Goal: Task Accomplishment & Management: Manage account settings

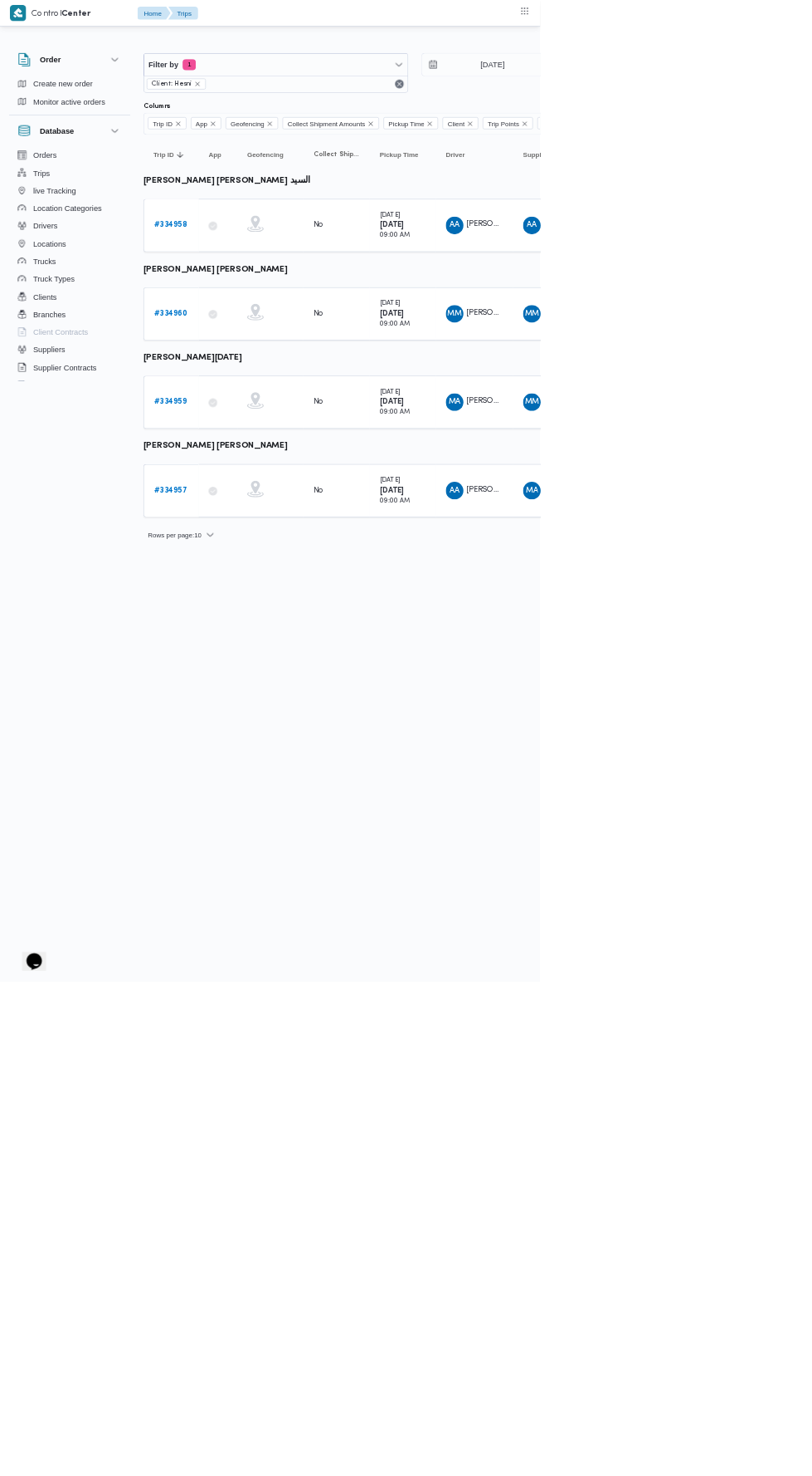
click at [263, 337] on b "# 334958" at bounding box center [257, 338] width 50 height 11
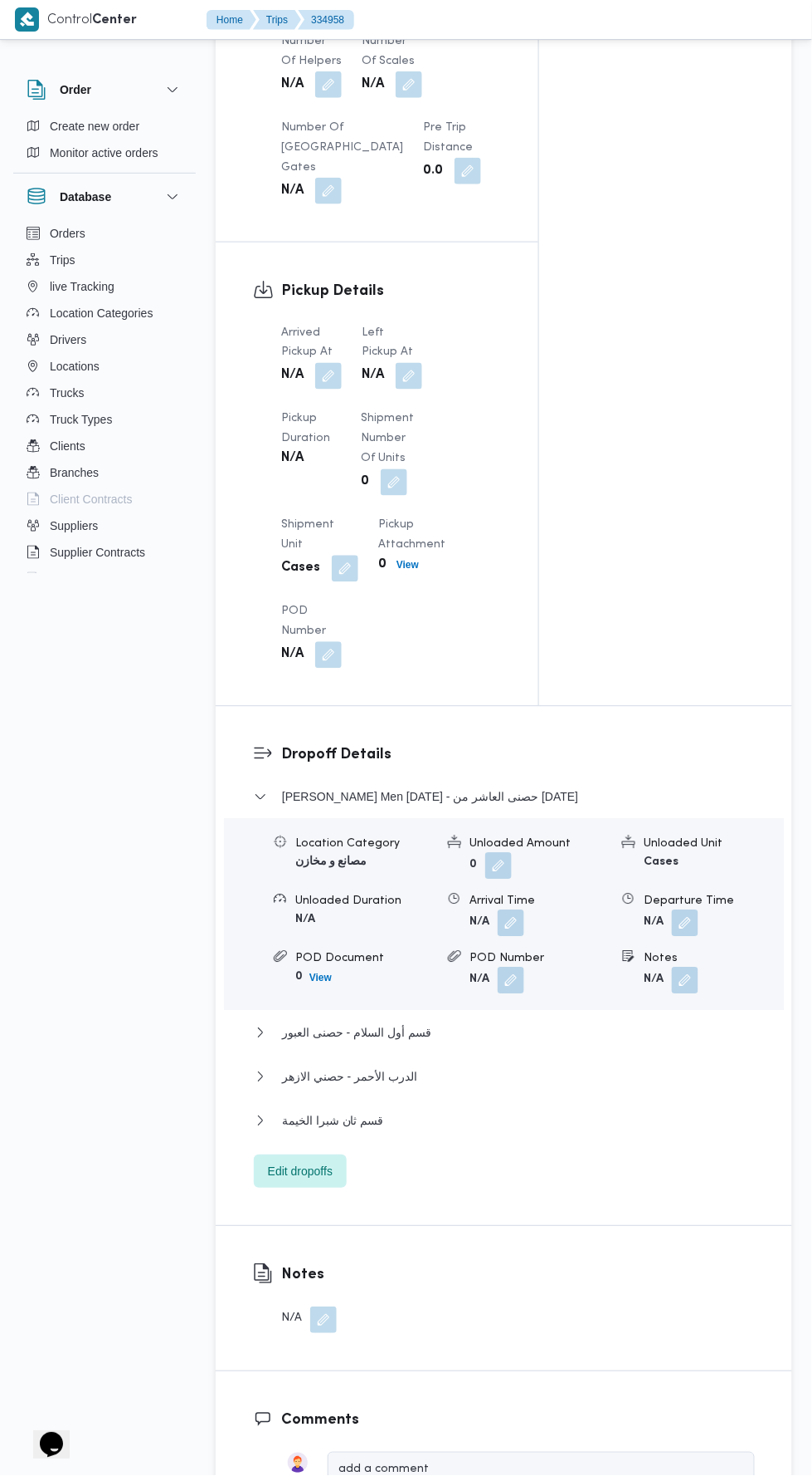
scroll to position [1423, 0]
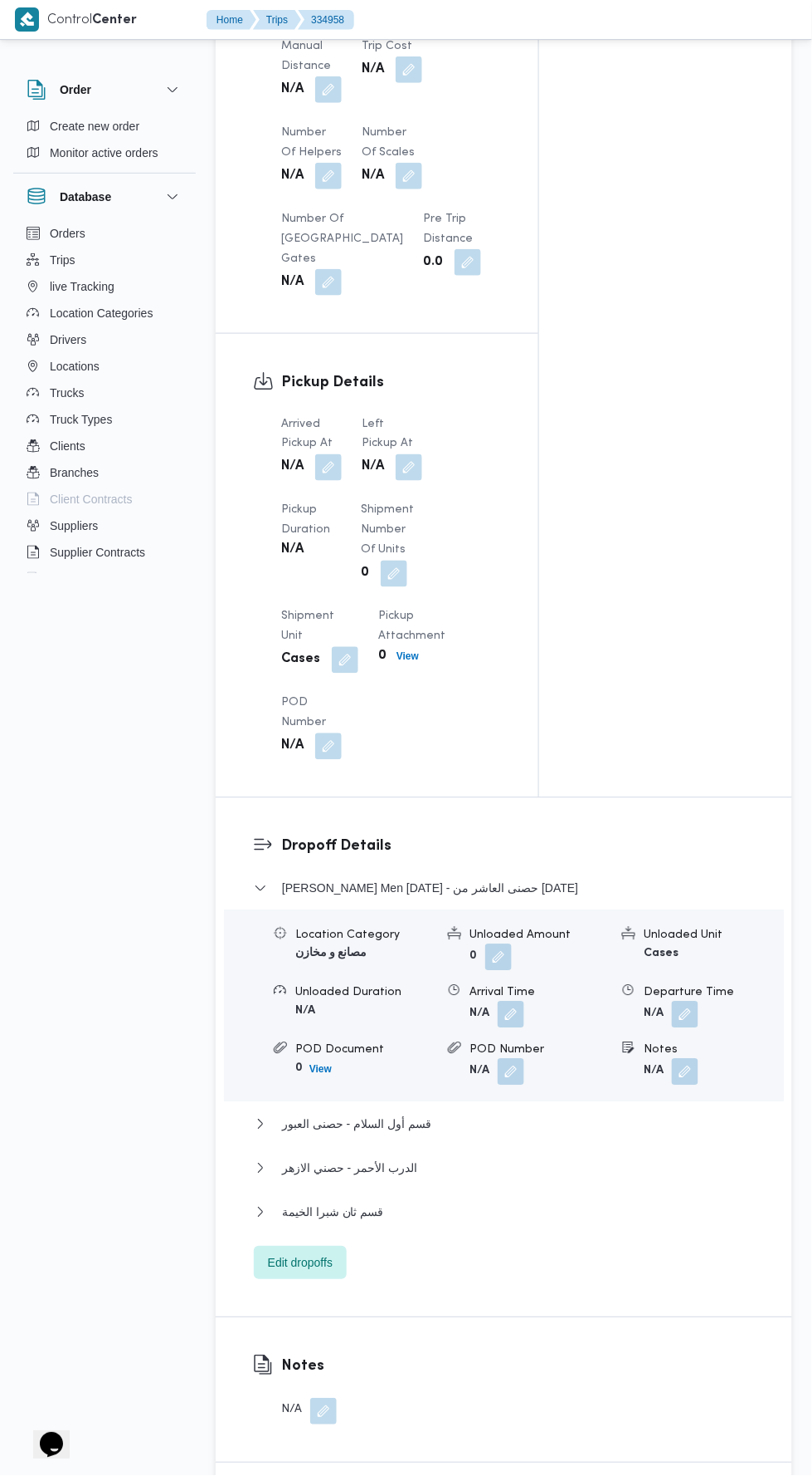
click at [334, 466] on button "button" at bounding box center [328, 467] width 26 height 26
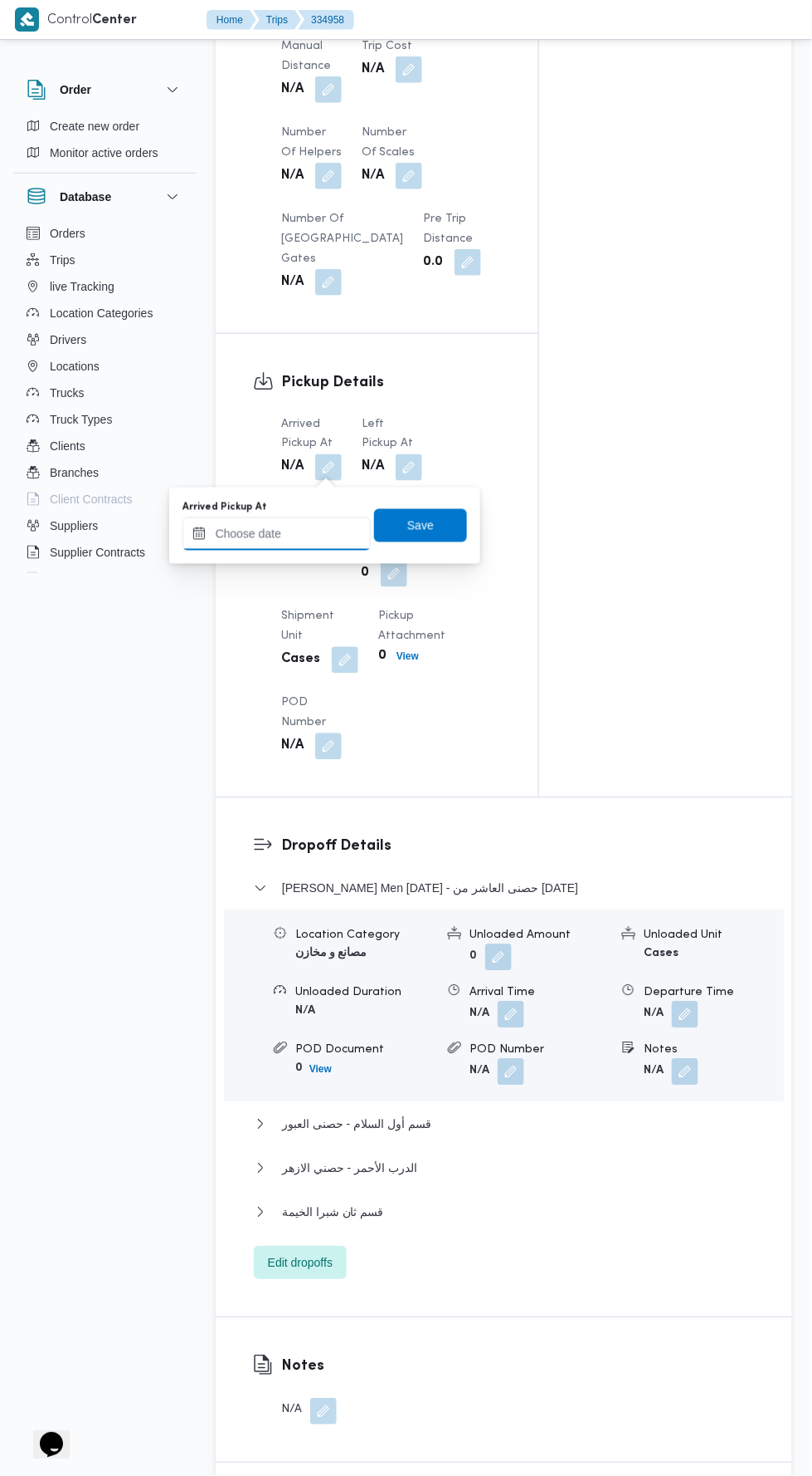
click at [299, 537] on input "Arrived Pickup At" at bounding box center [276, 534] width 188 height 33
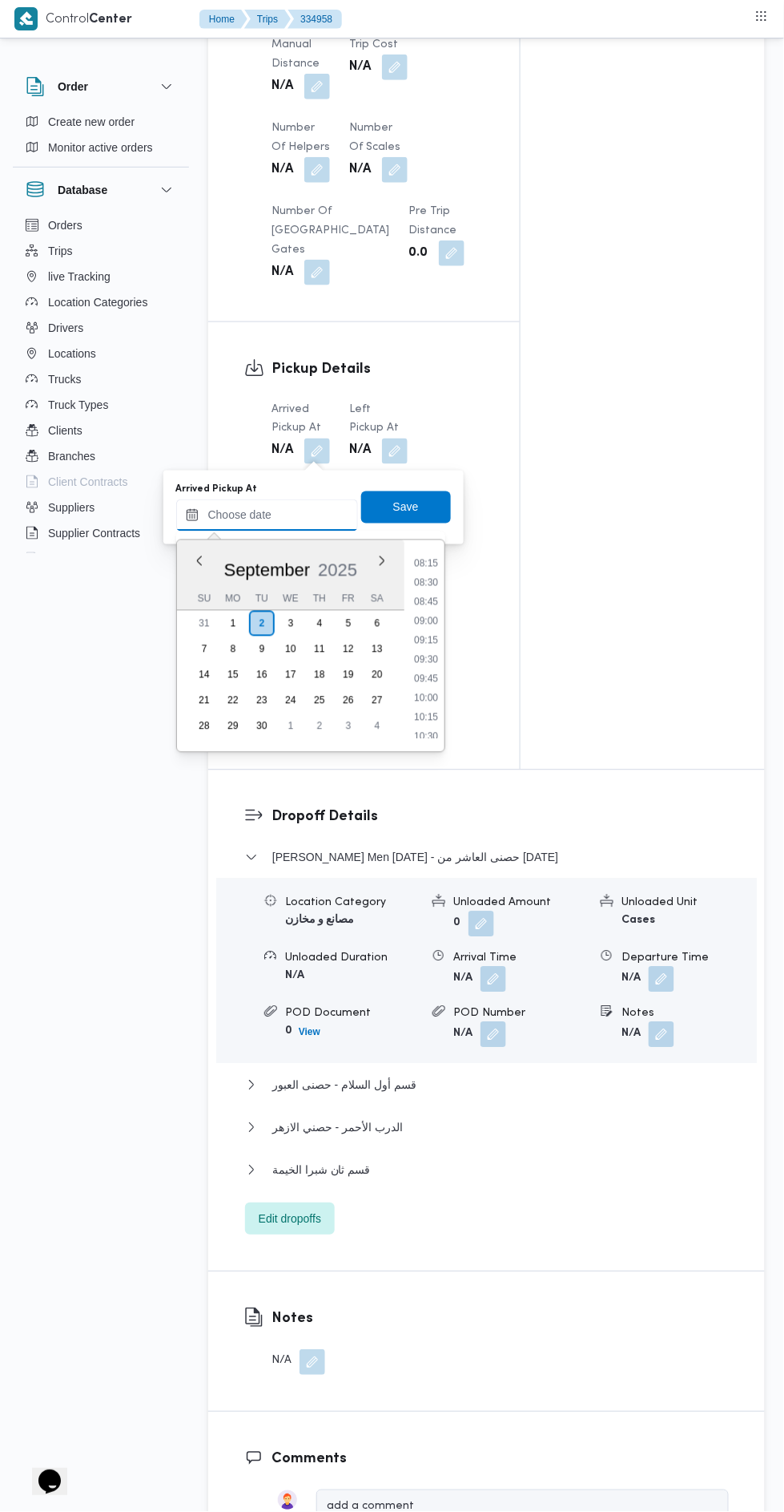
scroll to position [632, 0]
click at [426, 639] on li "09:15" at bounding box center [426, 641] width 36 height 16
type input "[DATE] 09:15"
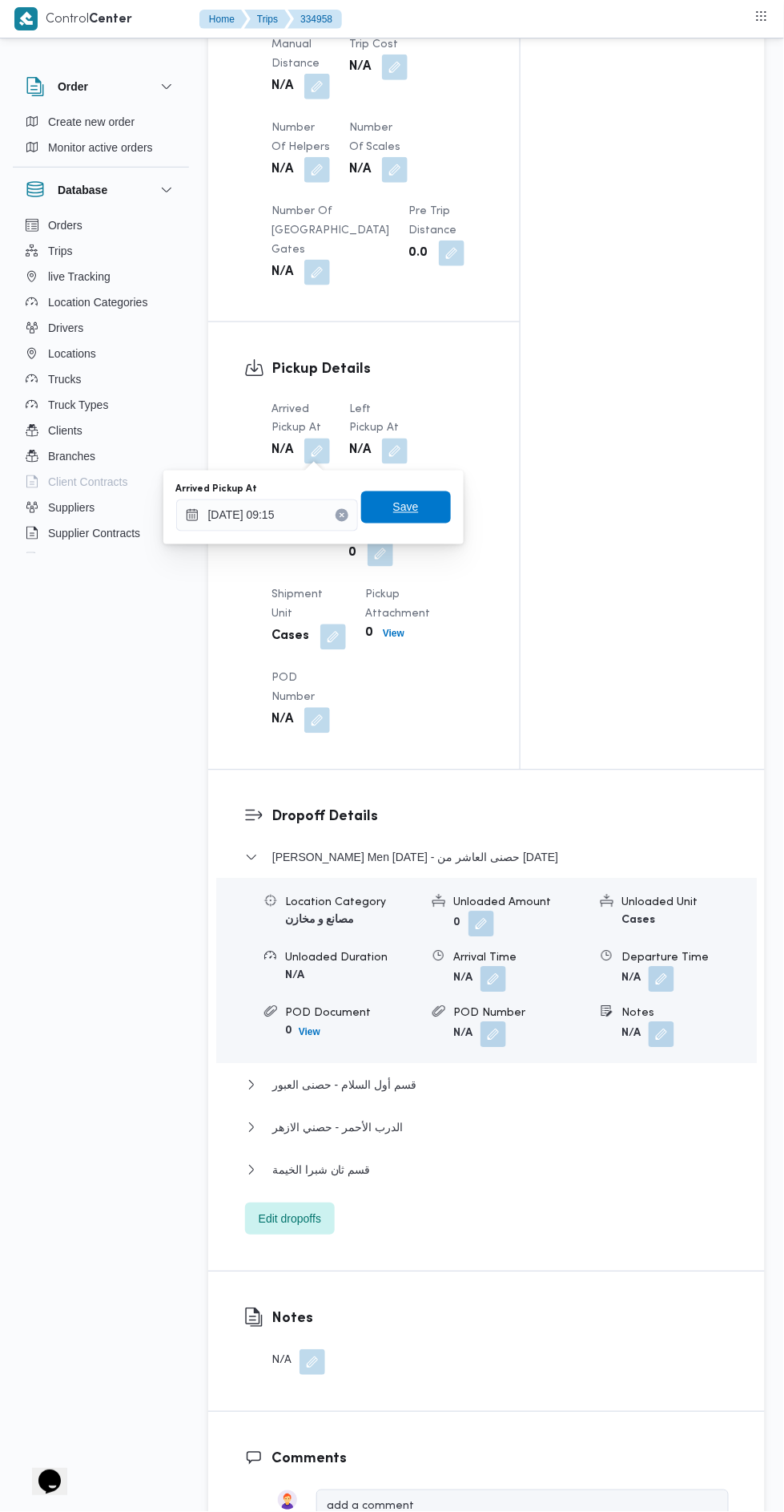
click at [423, 504] on span "Save" at bounding box center [406, 507] width 90 height 32
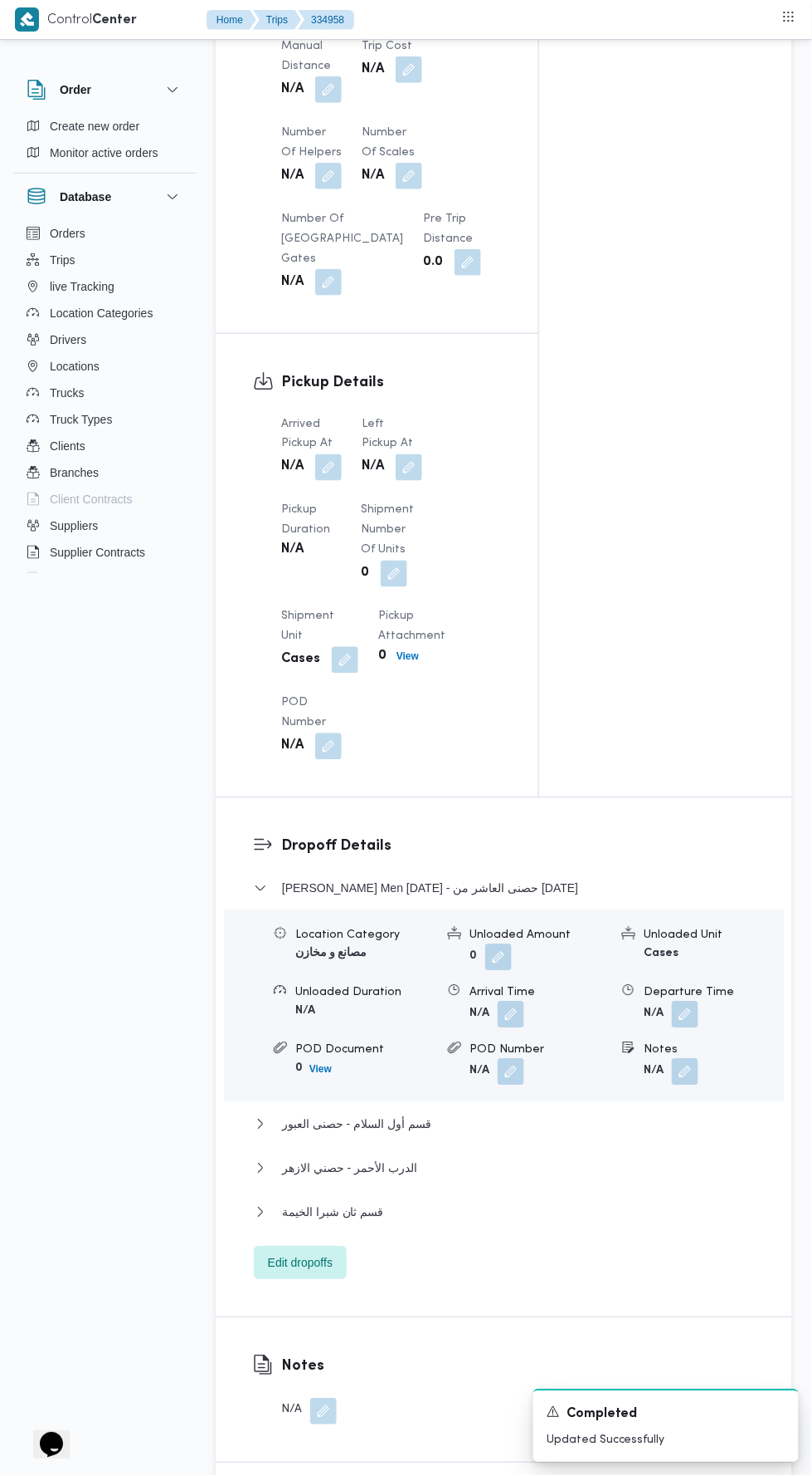
click at [412, 456] on button "button" at bounding box center [409, 467] width 26 height 26
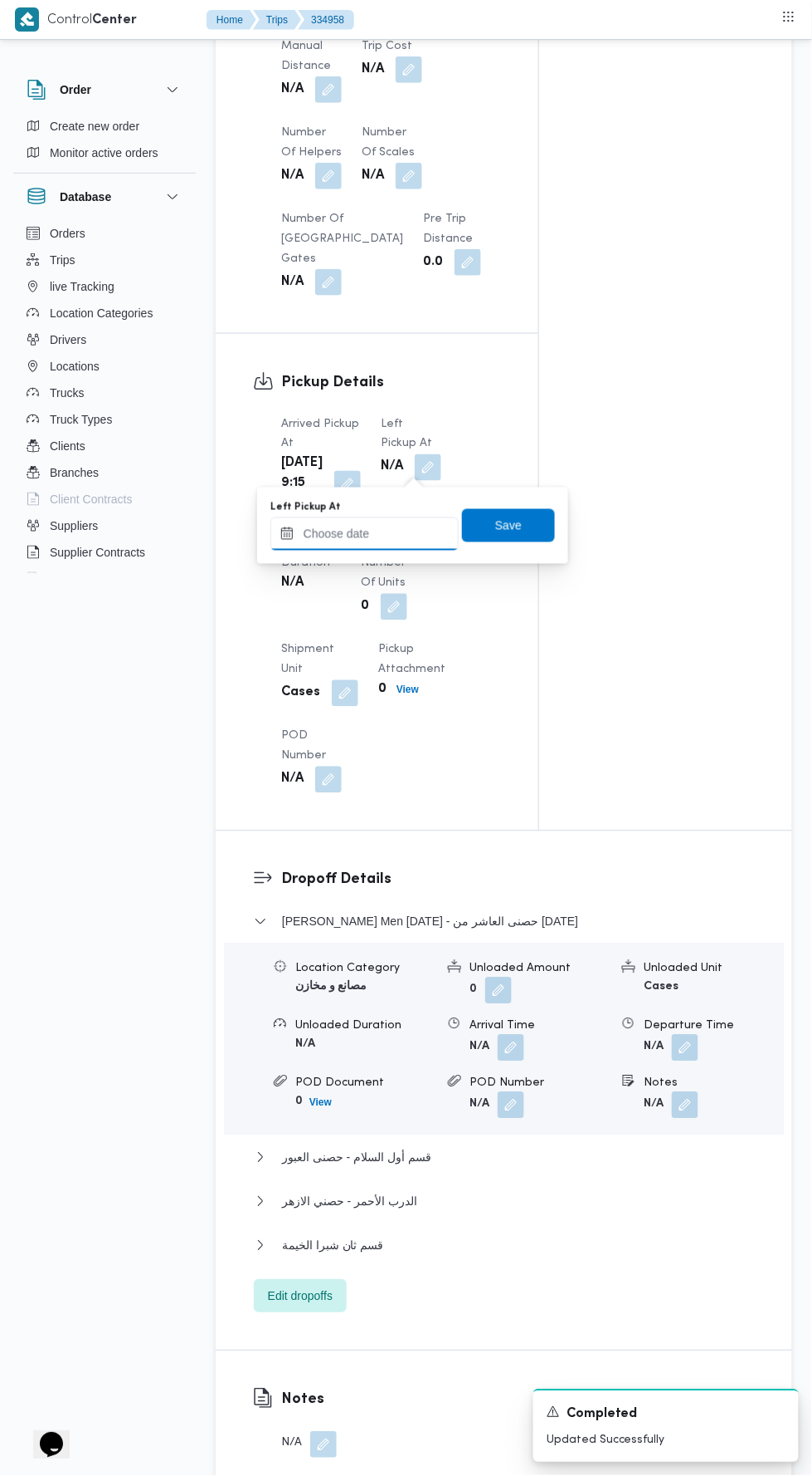
click at [385, 532] on input "Left Pickup At" at bounding box center [364, 534] width 188 height 33
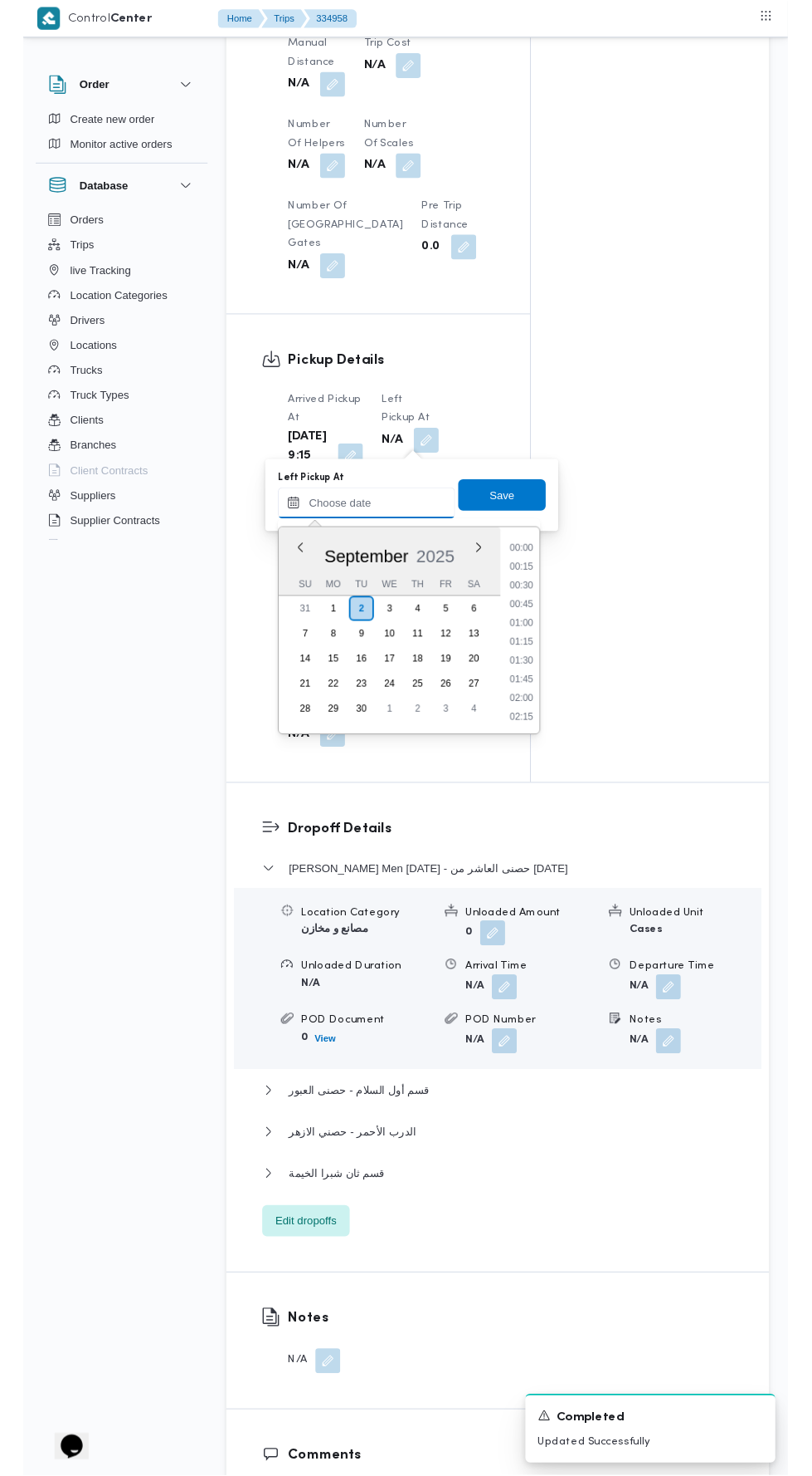
scroll to position [755, 0]
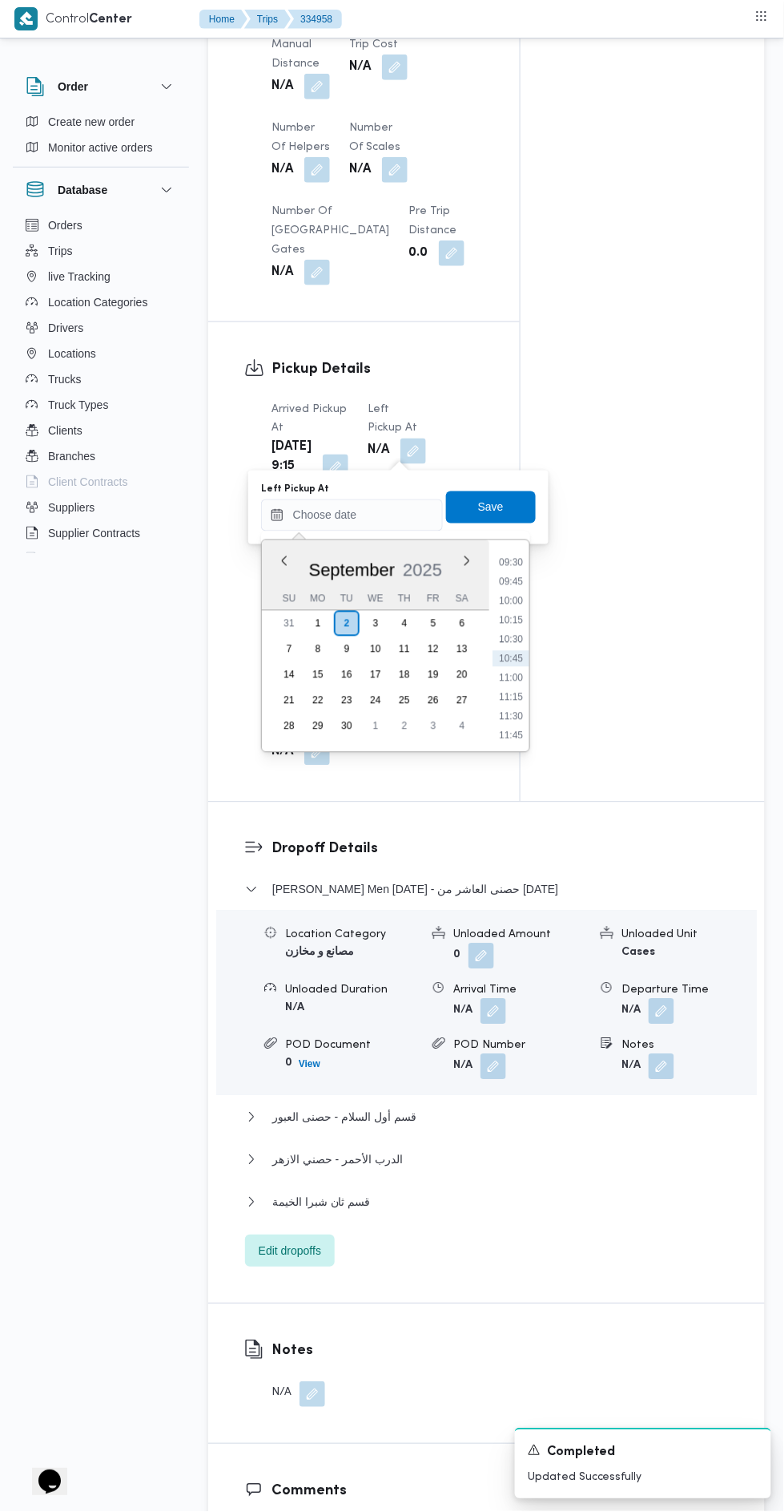
click at [517, 598] on li "10:00" at bounding box center [511, 601] width 36 height 16
type input "[DATE] 10:00"
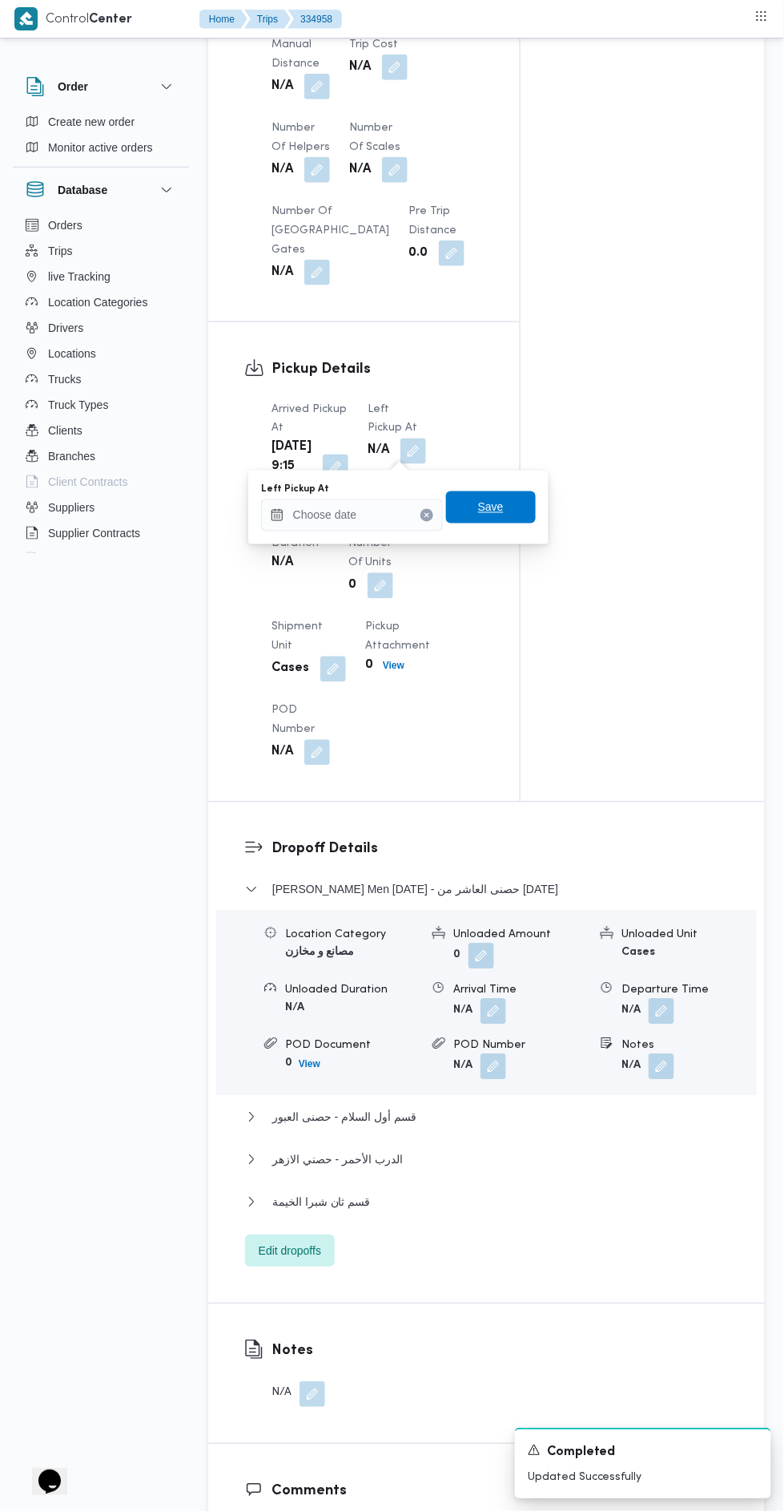
click at [514, 494] on span "Save" at bounding box center [491, 507] width 90 height 32
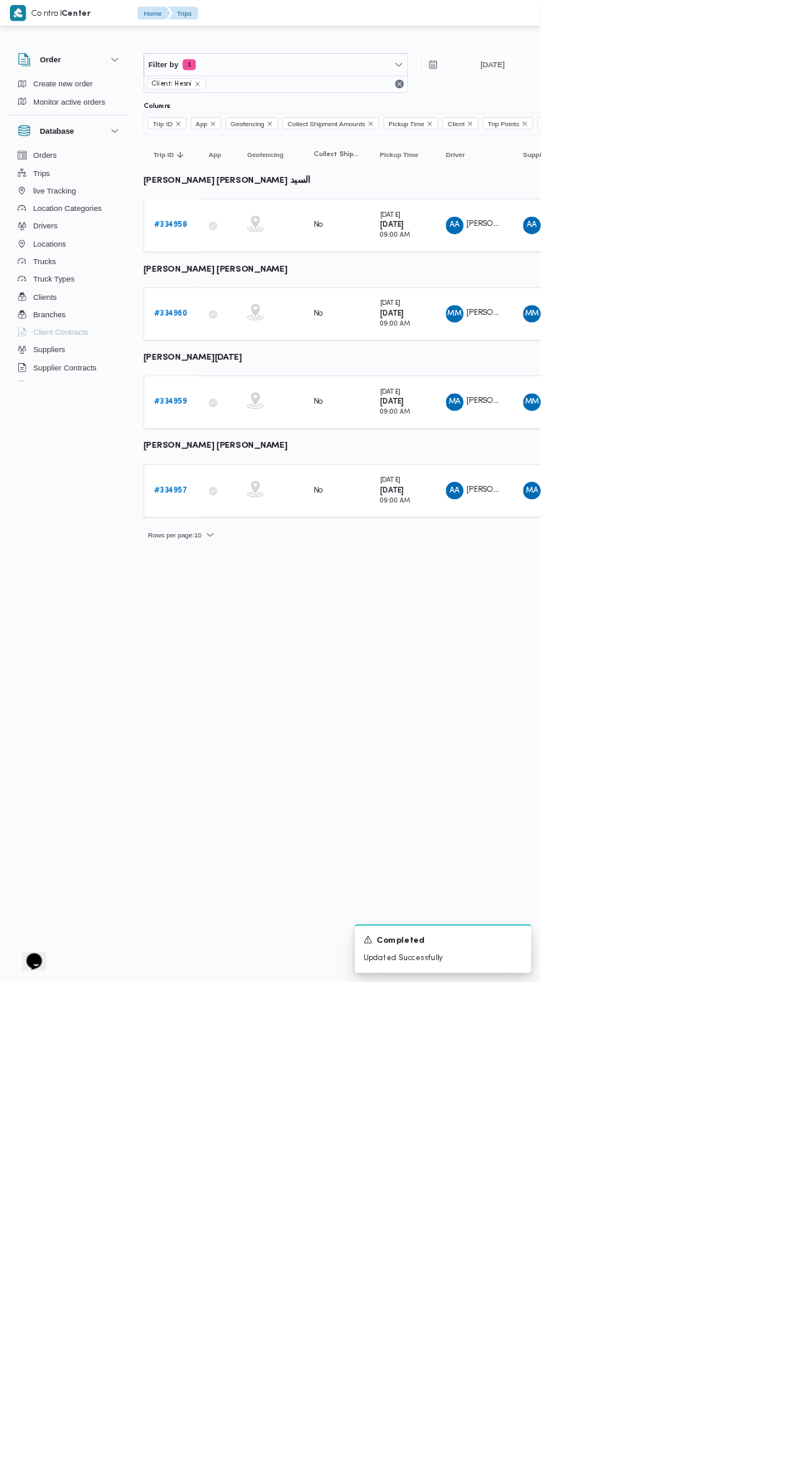
click at [265, 467] on b "# 334960" at bounding box center [257, 471] width 50 height 11
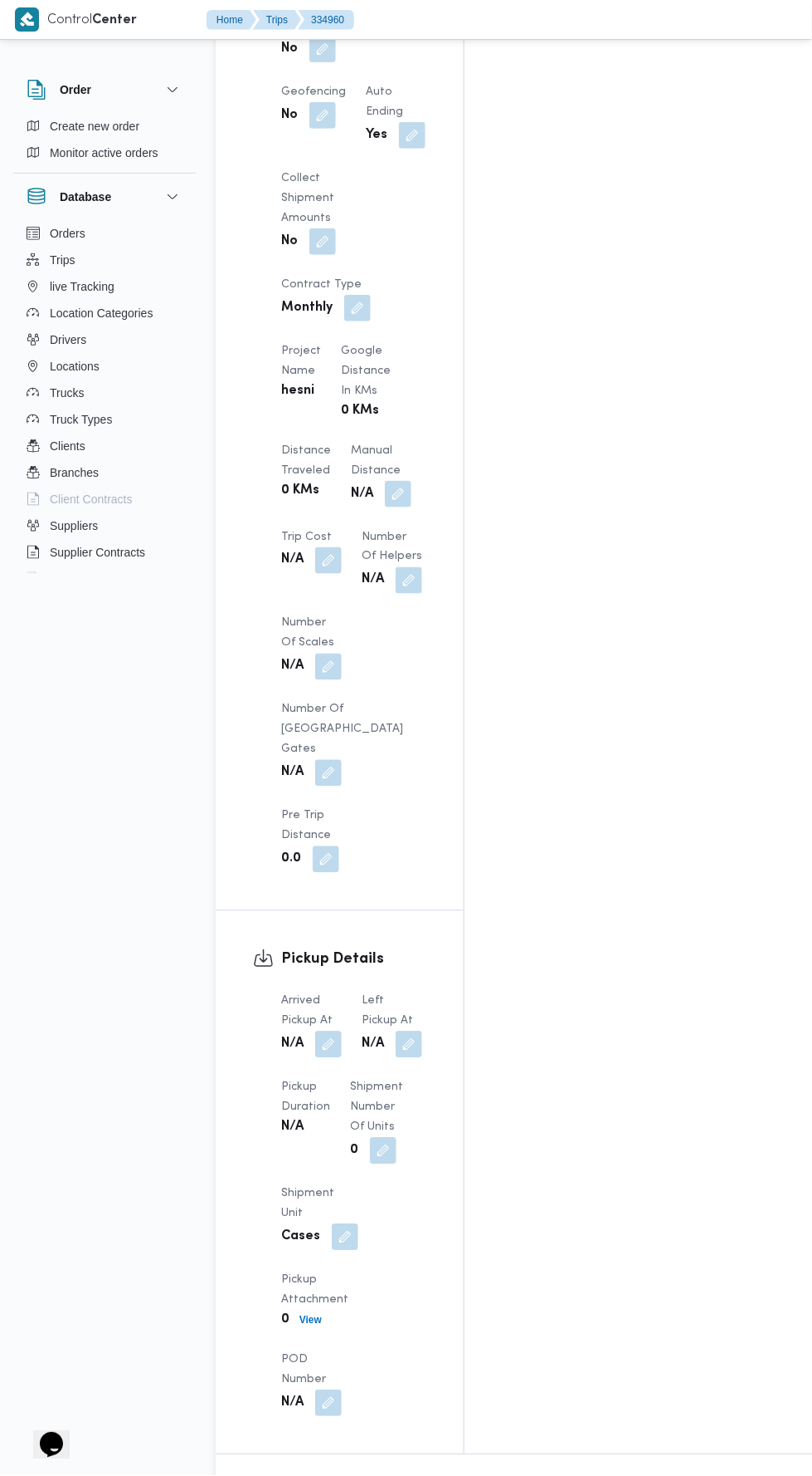
scroll to position [1345, 0]
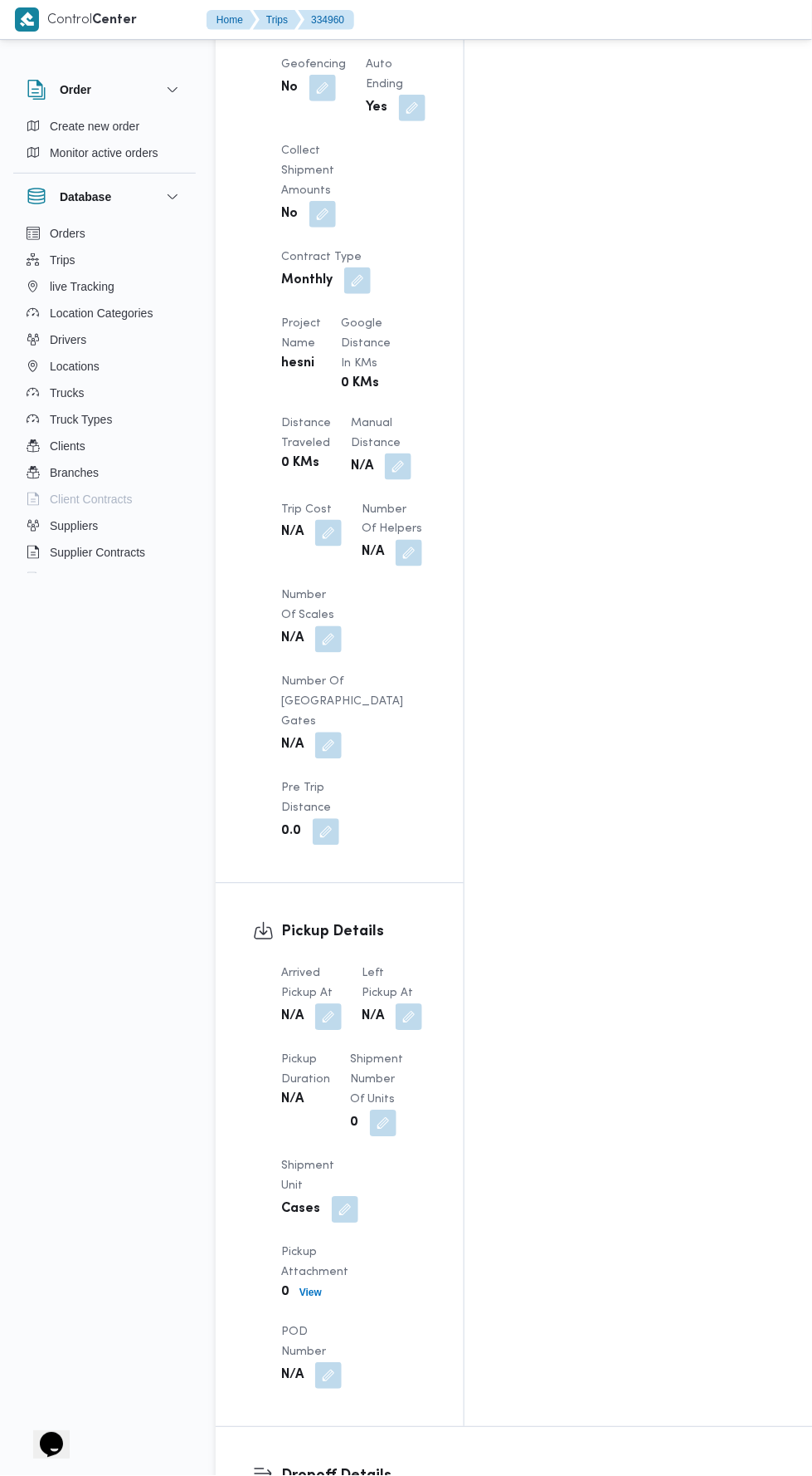
click at [331, 1004] on button "button" at bounding box center [328, 1017] width 26 height 26
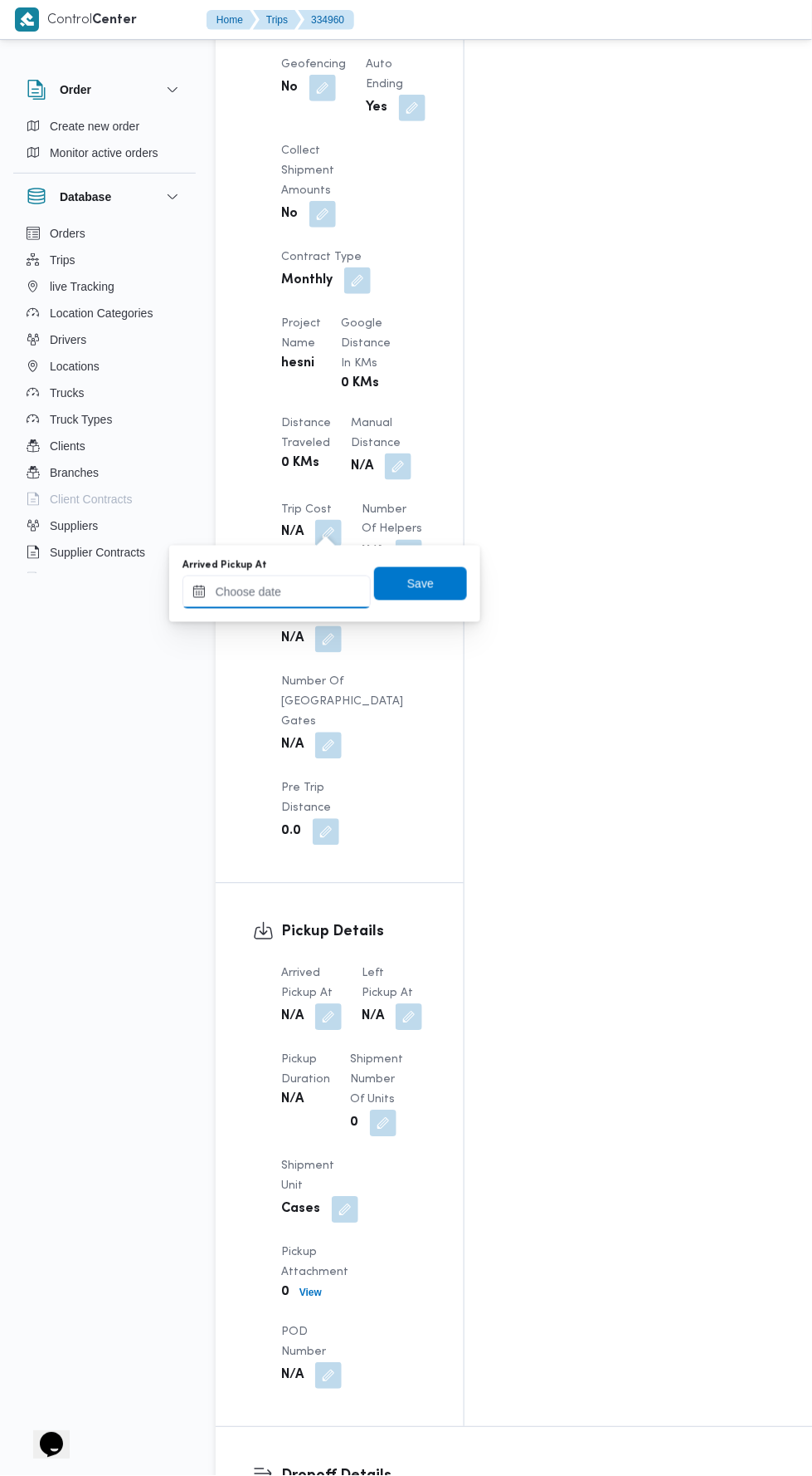
click at [296, 588] on input "Arrived Pickup At" at bounding box center [276, 592] width 188 height 33
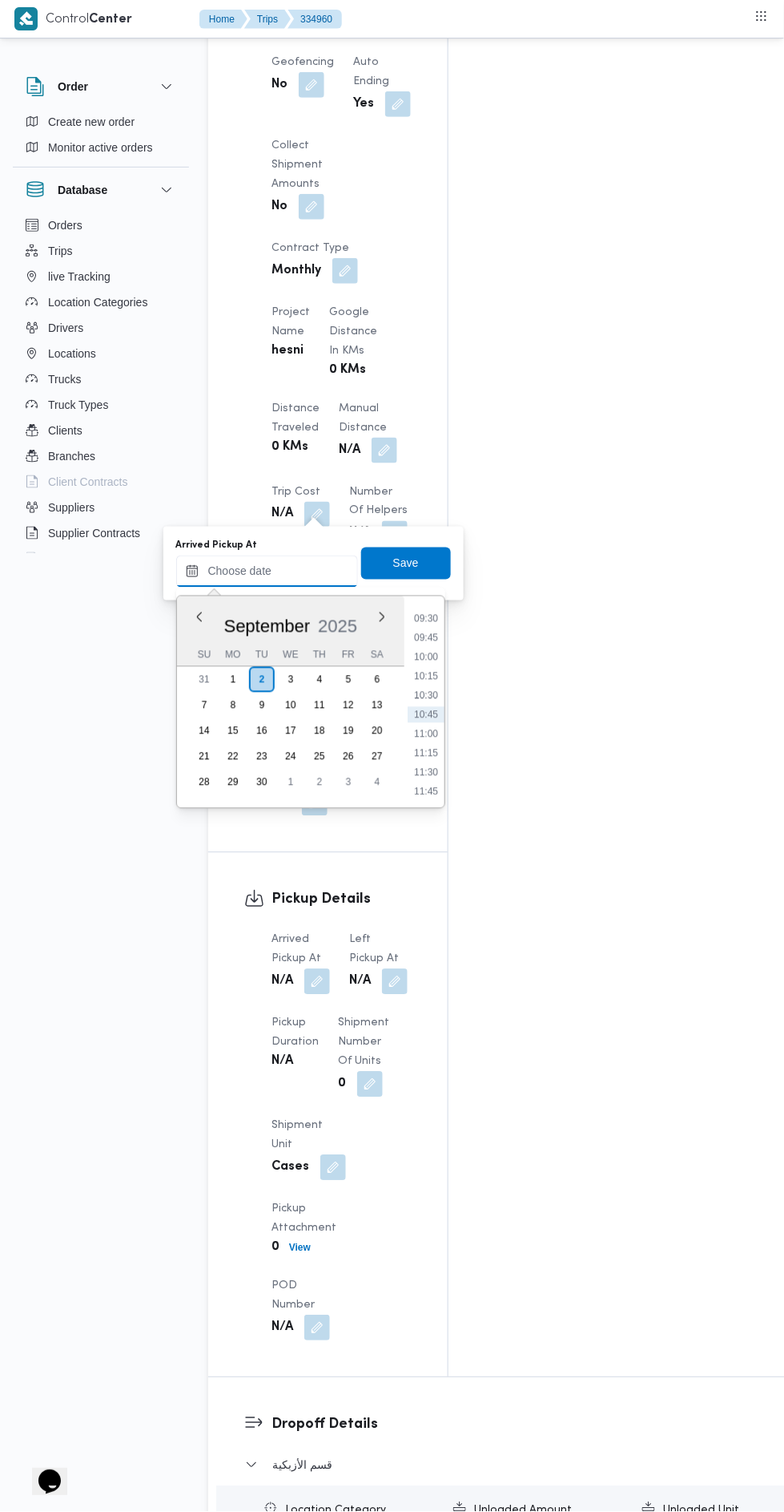
scroll to position [702, 0]
click at [426, 626] on li "09:15" at bounding box center [426, 627] width 36 height 16
type input "[DATE] 09:15"
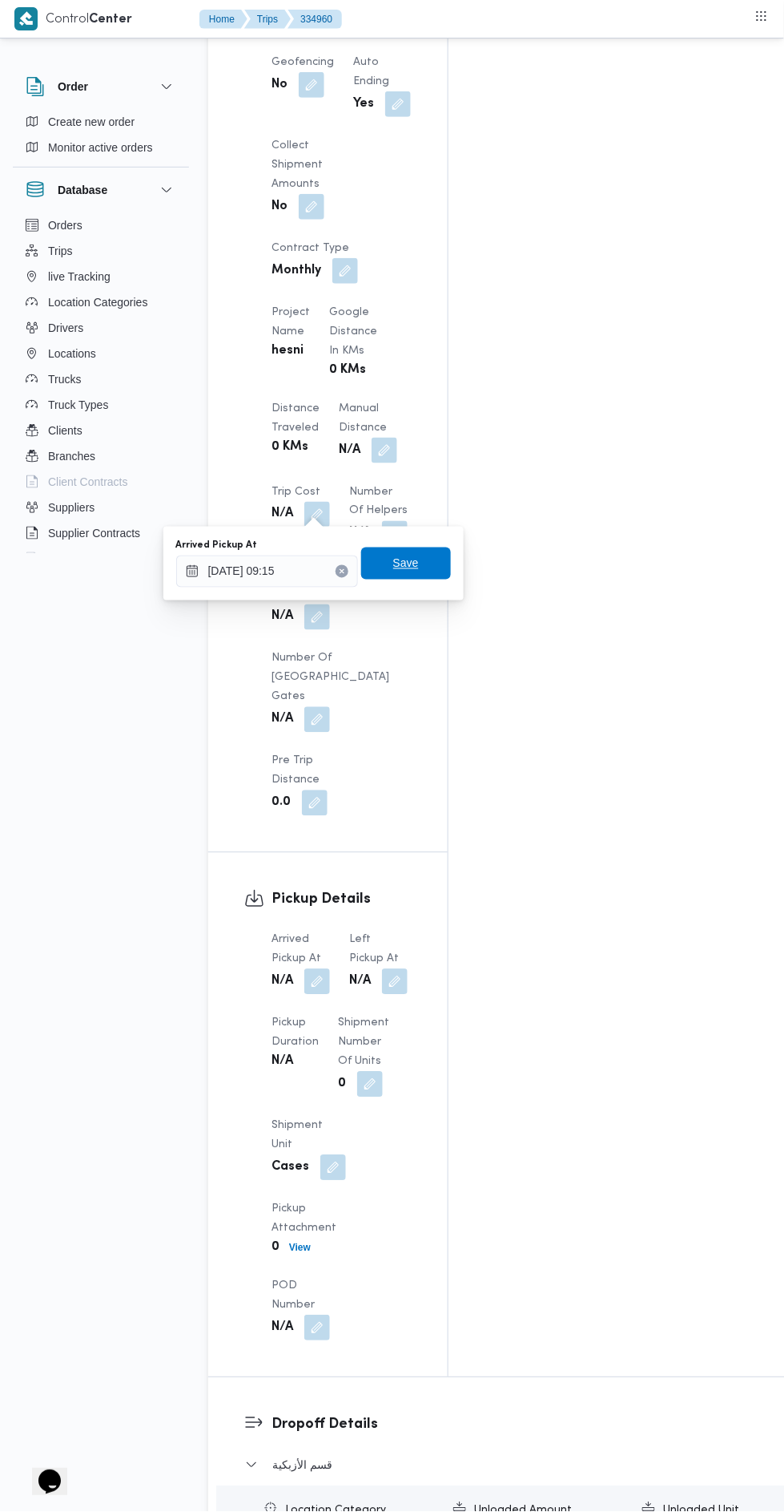
click at [416, 571] on span "Save" at bounding box center [406, 563] width 25 height 20
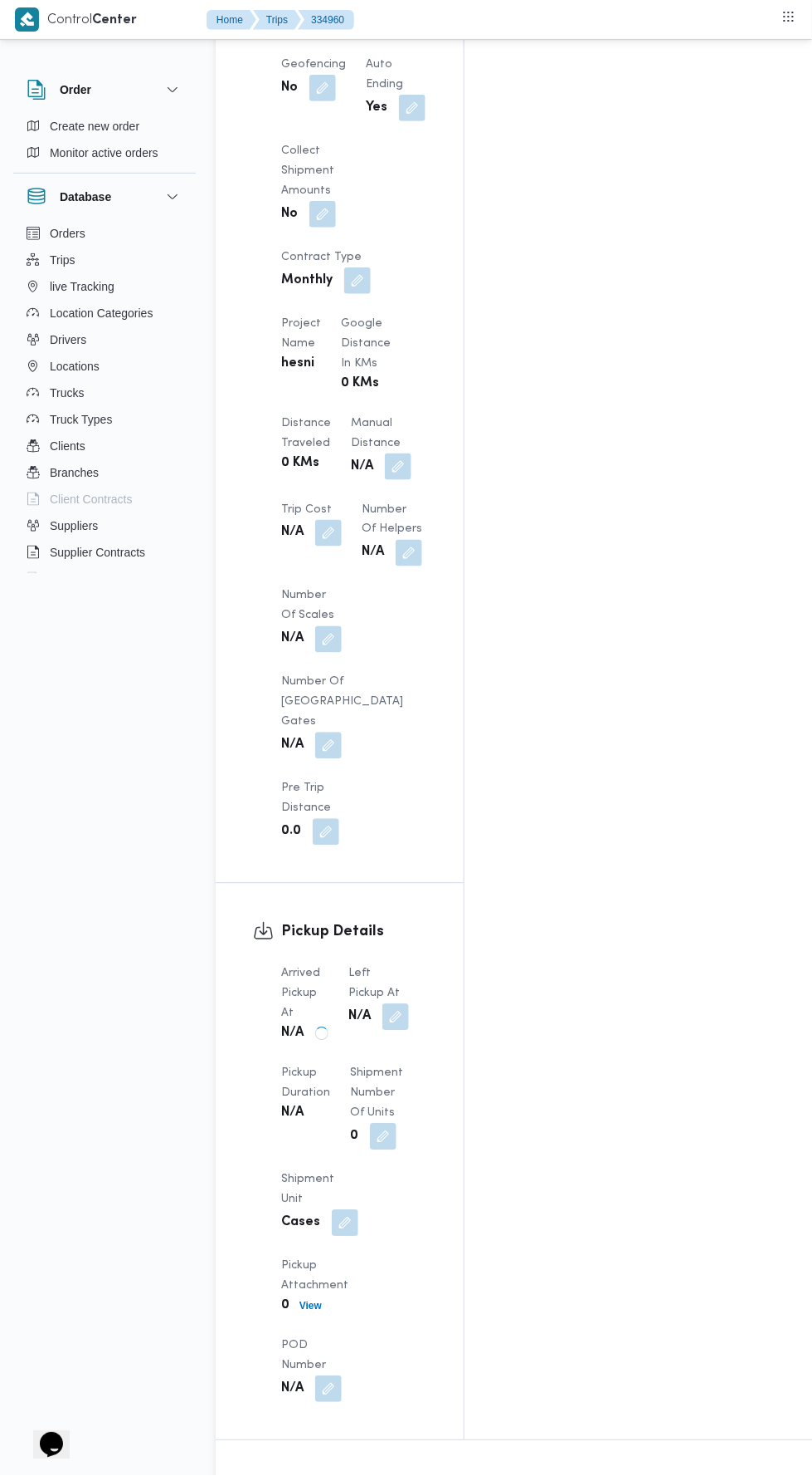
click at [408, 1004] on button "button" at bounding box center [395, 1017] width 26 height 26
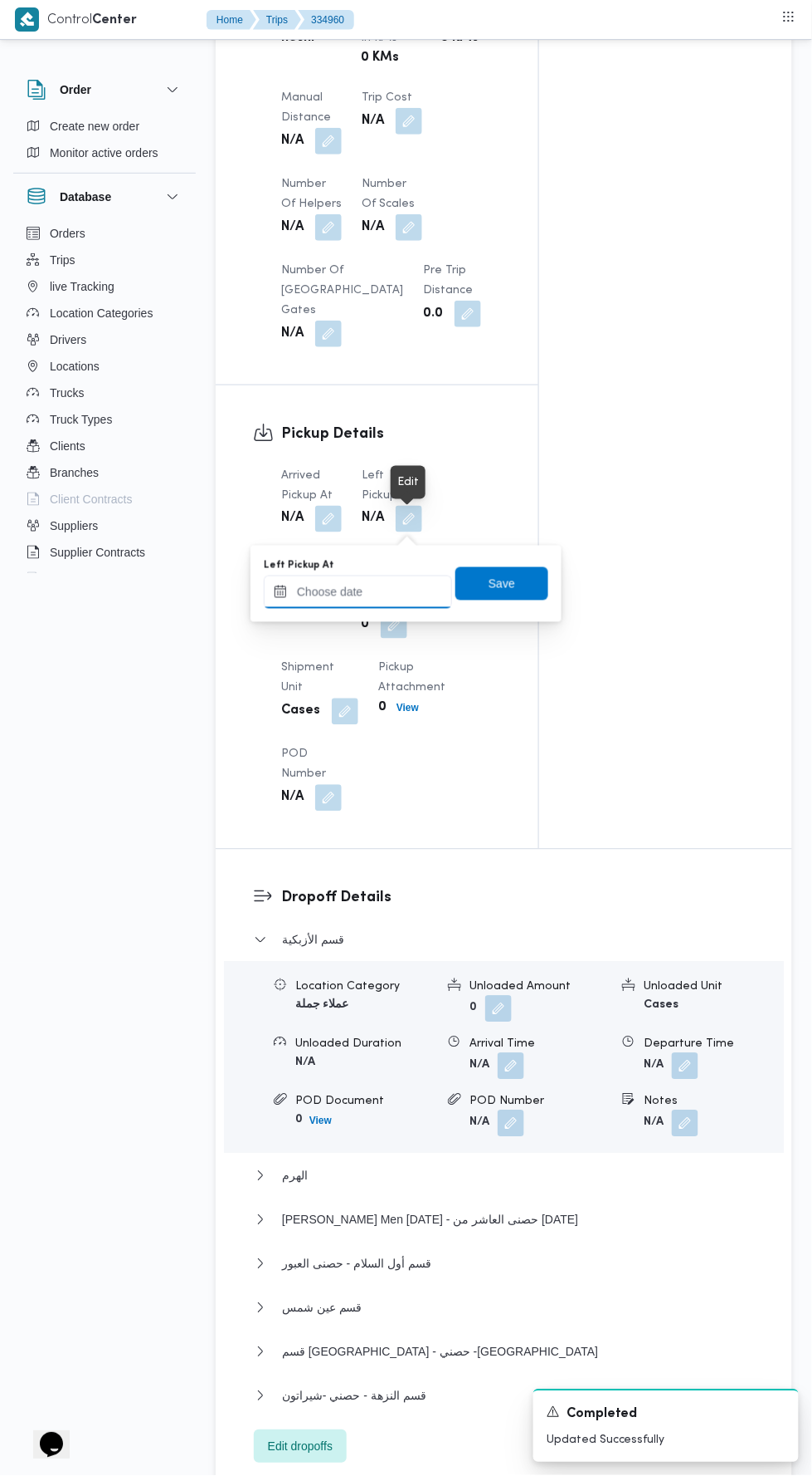
click at [370, 590] on input "Left Pickup At" at bounding box center [358, 592] width 188 height 33
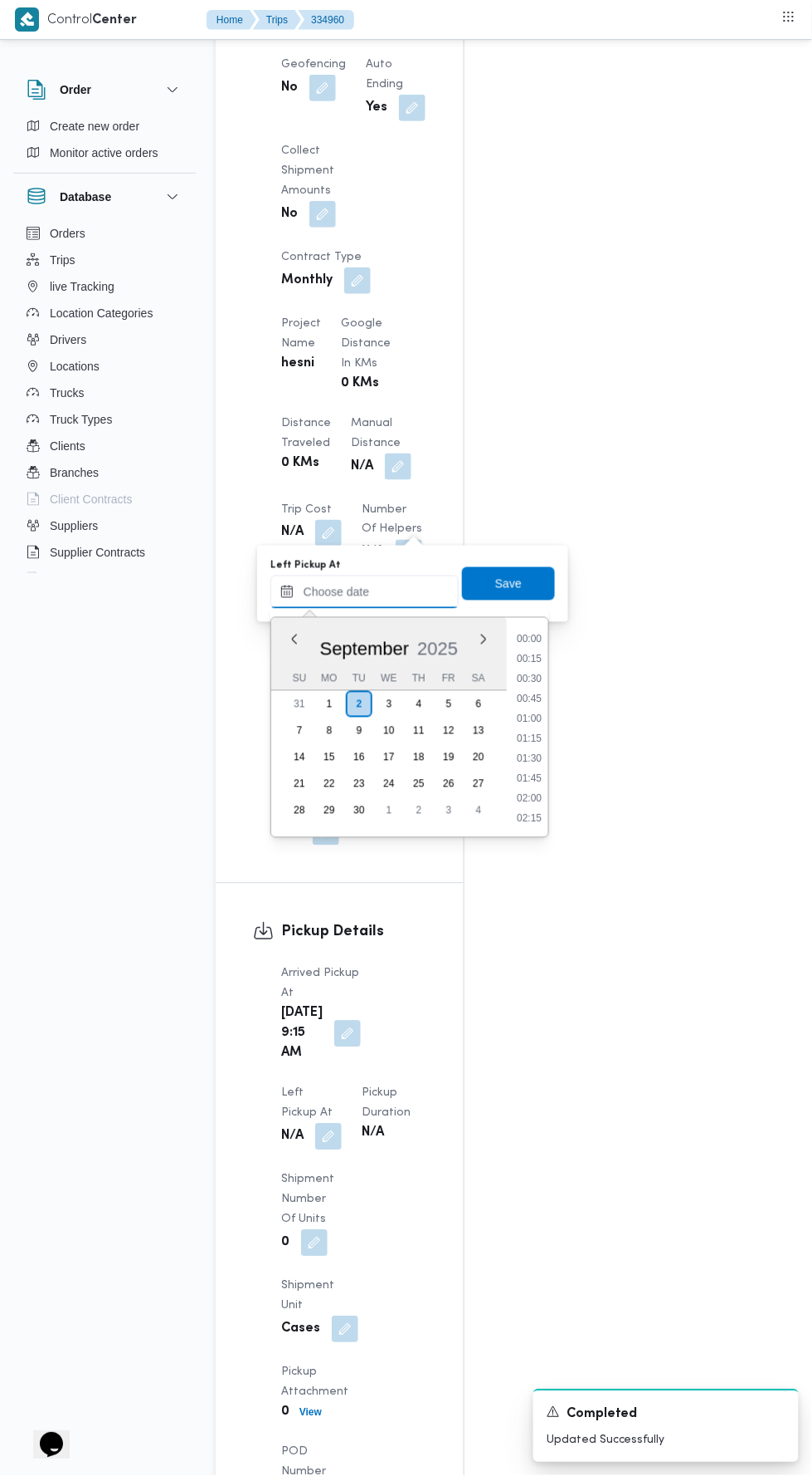
scroll to position [755, 0]
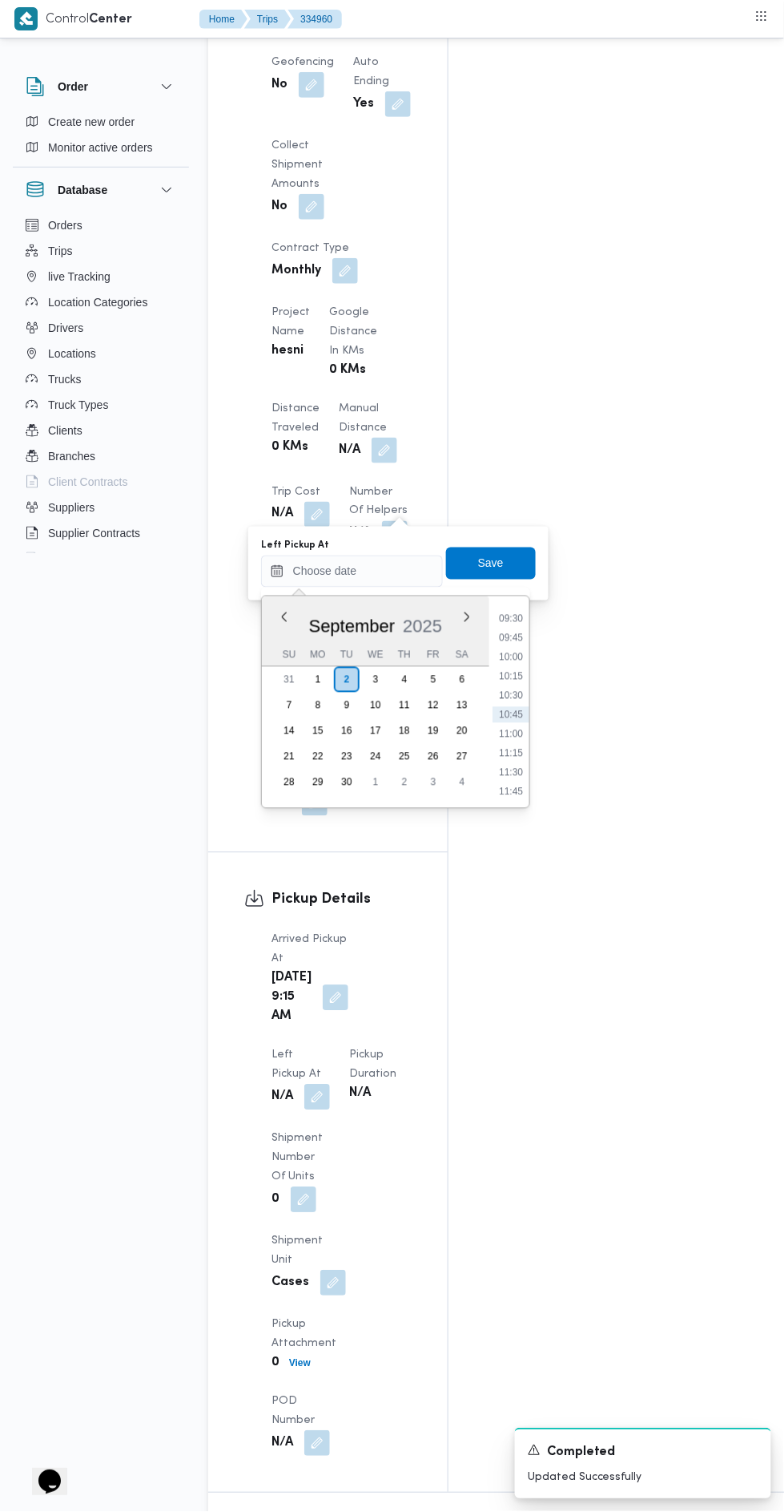
click at [508, 679] on li "10:15" at bounding box center [511, 676] width 36 height 16
type input "[DATE] 10:15"
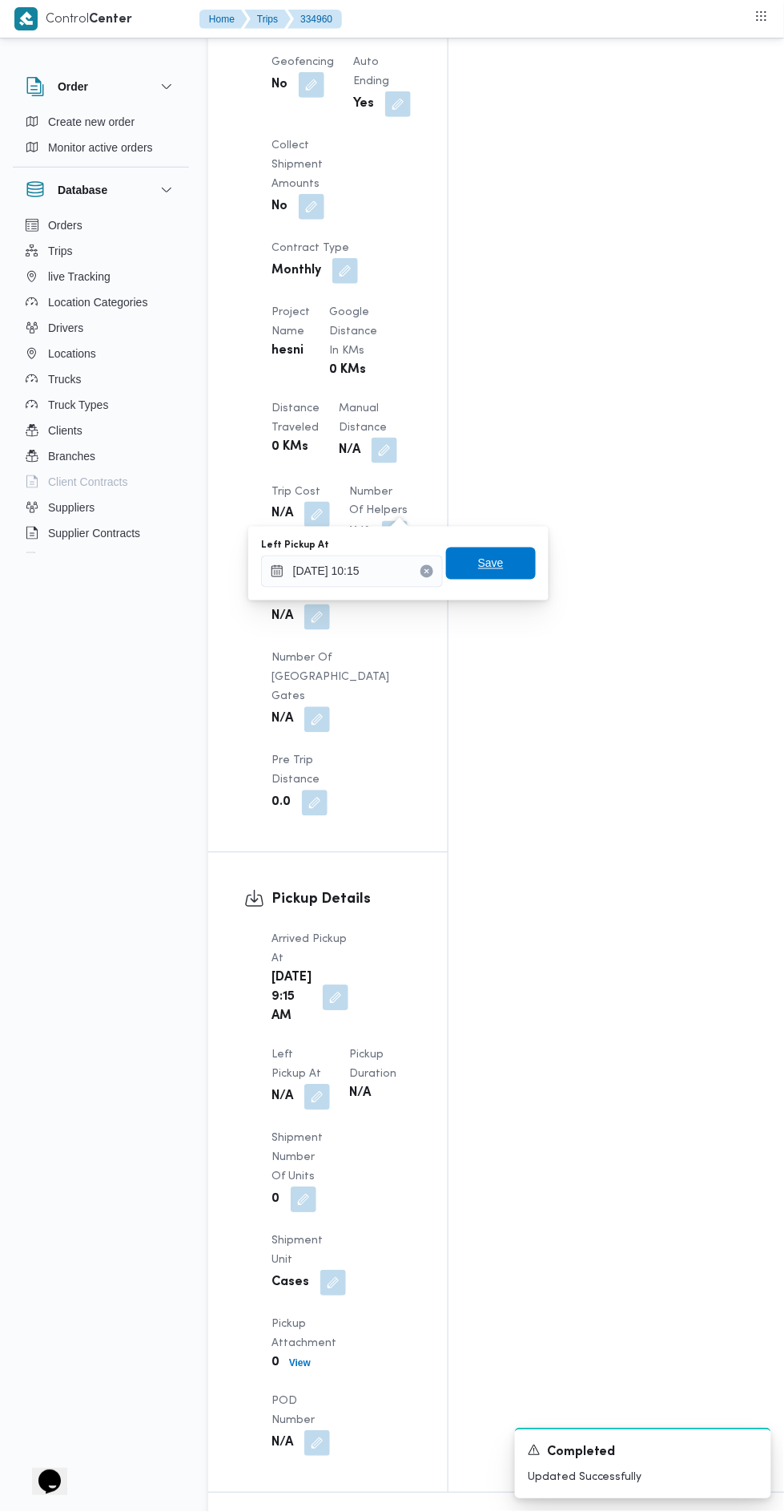
click at [526, 560] on span "Save" at bounding box center [491, 563] width 90 height 32
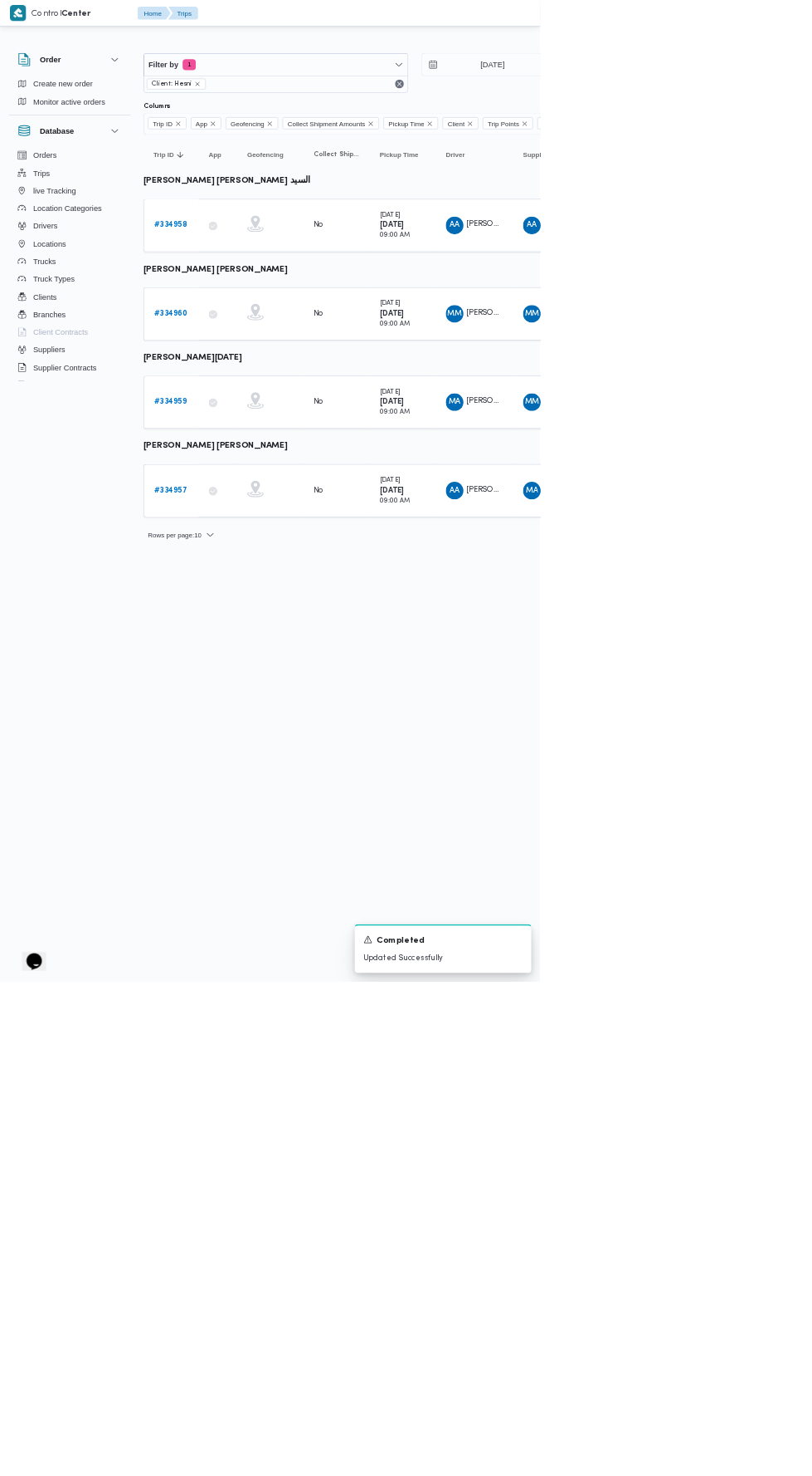
click at [252, 731] on b "# 334957" at bounding box center [257, 736] width 50 height 11
click at [270, 595] on link "# 334959" at bounding box center [256, 605] width 49 height 20
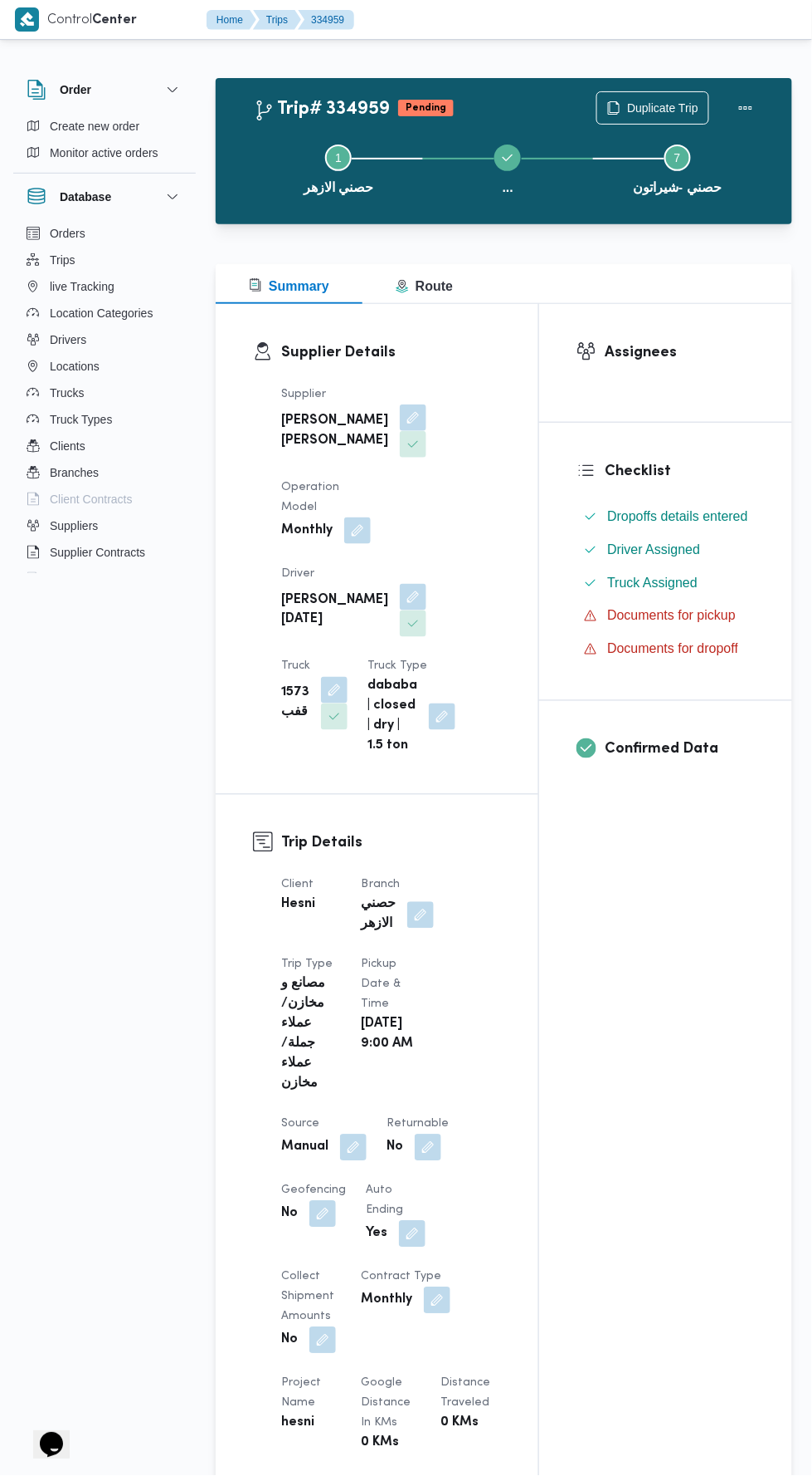
click at [694, 114] on div "Step 1 is incomplete 1 [PERSON_NAME] ... Step 3 is incomplete 3 [PERSON_NAME] S…" at bounding box center [508, 167] width 529 height 106
click at [666, 106] on span "Duplicate Trip" at bounding box center [663, 107] width 72 height 20
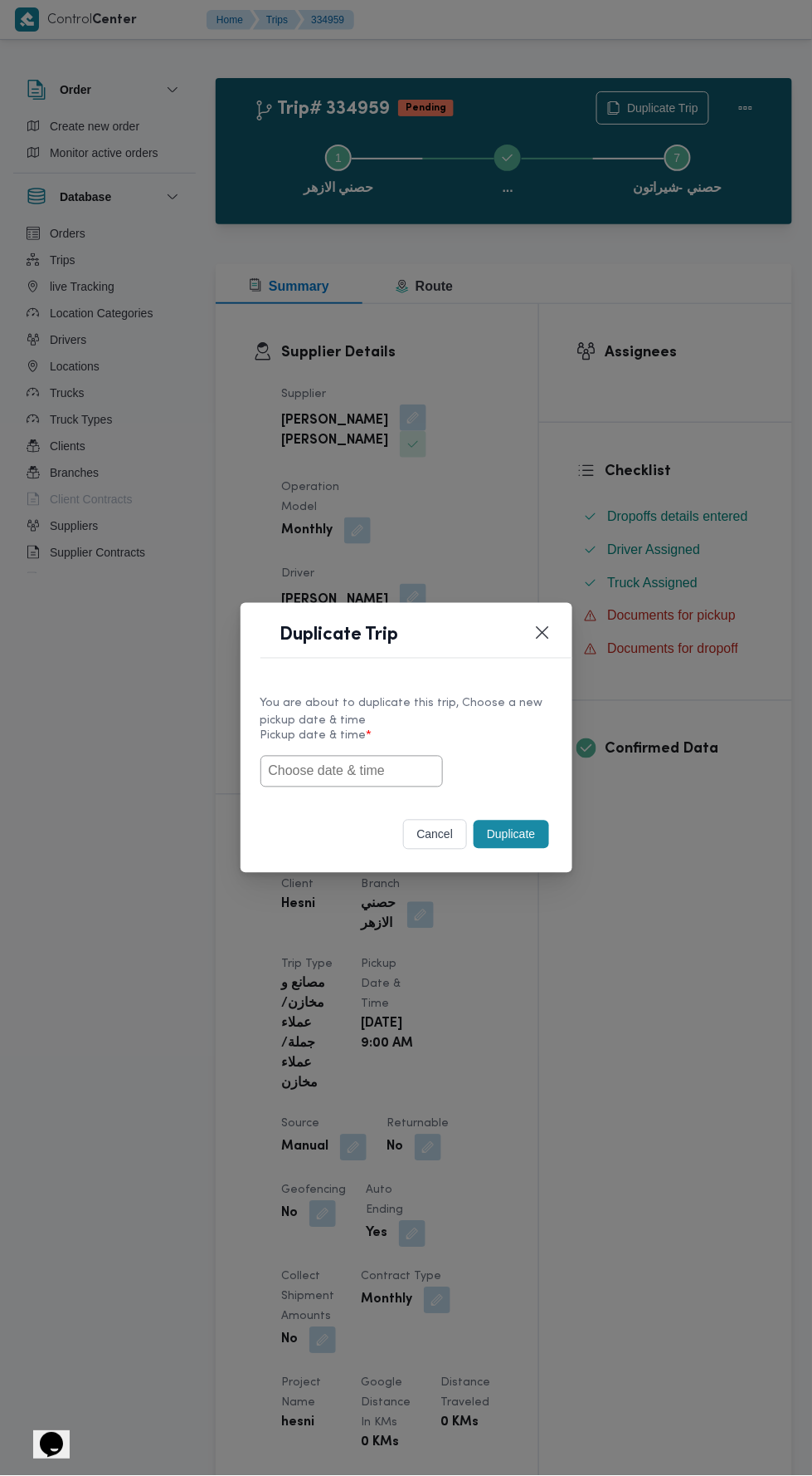
click at [424, 769] on input "text" at bounding box center [352, 771] width 183 height 32
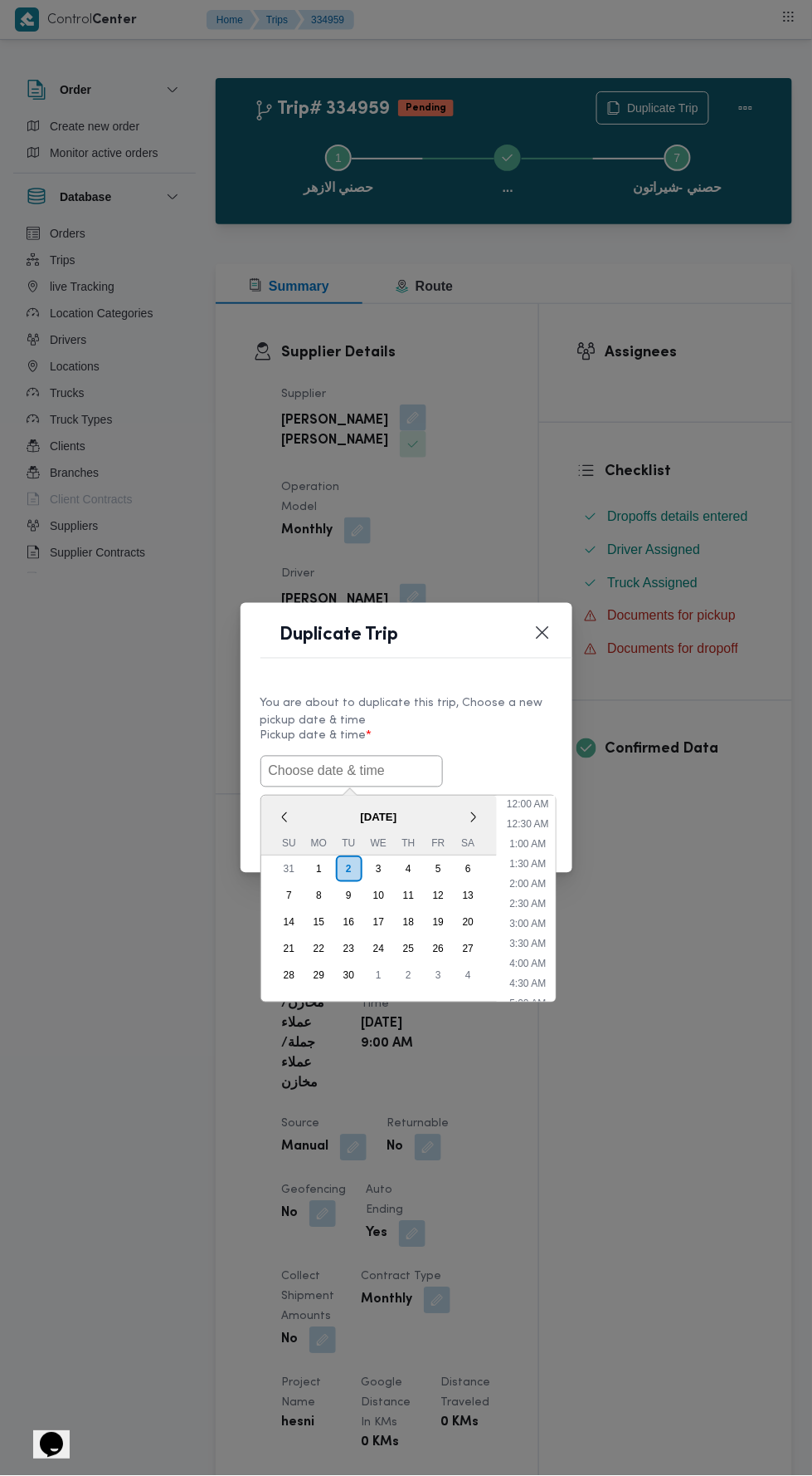
scroll to position [323, 0]
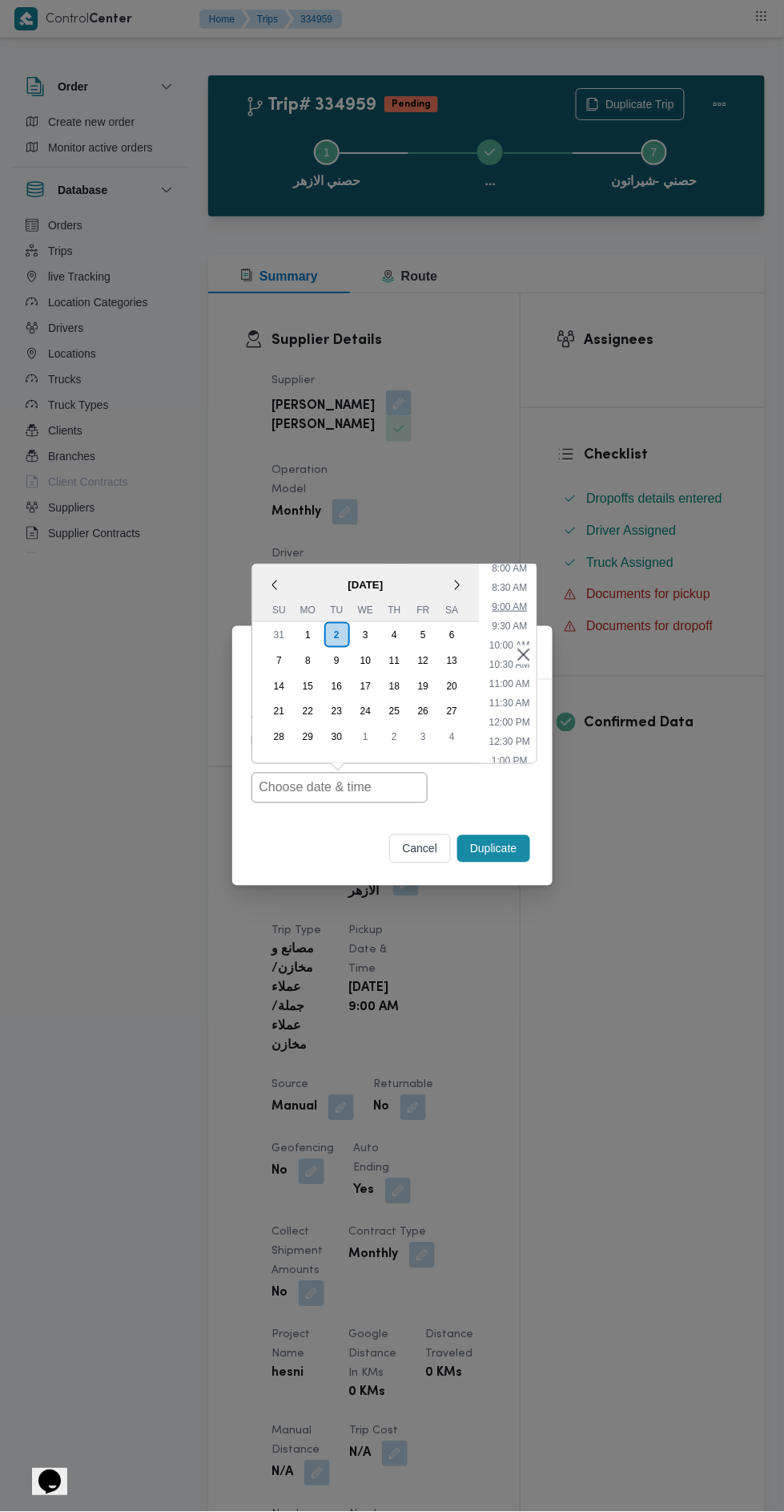
click at [513, 605] on li "9:00 AM" at bounding box center [510, 606] width 49 height 16
type input "[DATE] 9:00AM"
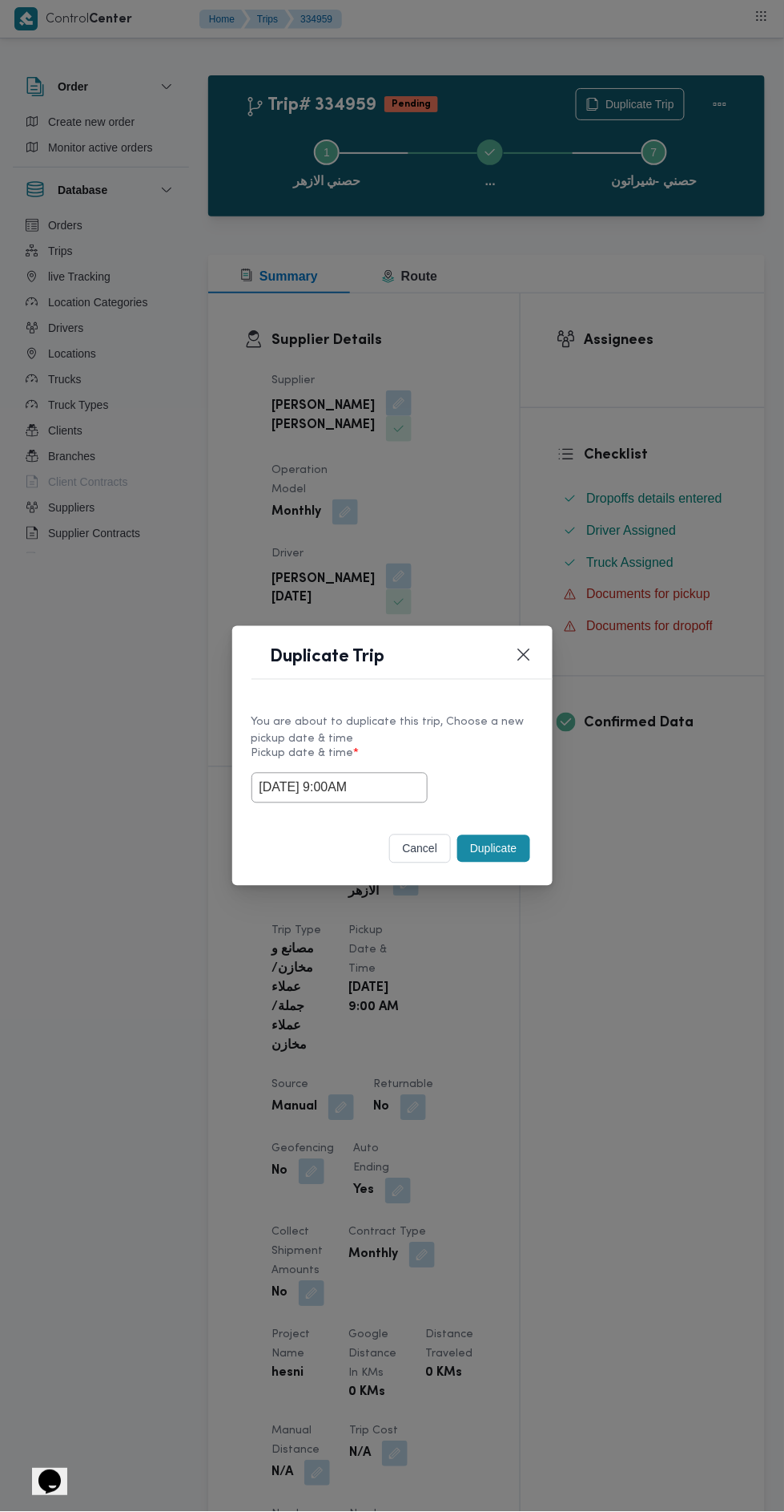
click at [494, 851] on button "Duplicate" at bounding box center [493, 849] width 72 height 27
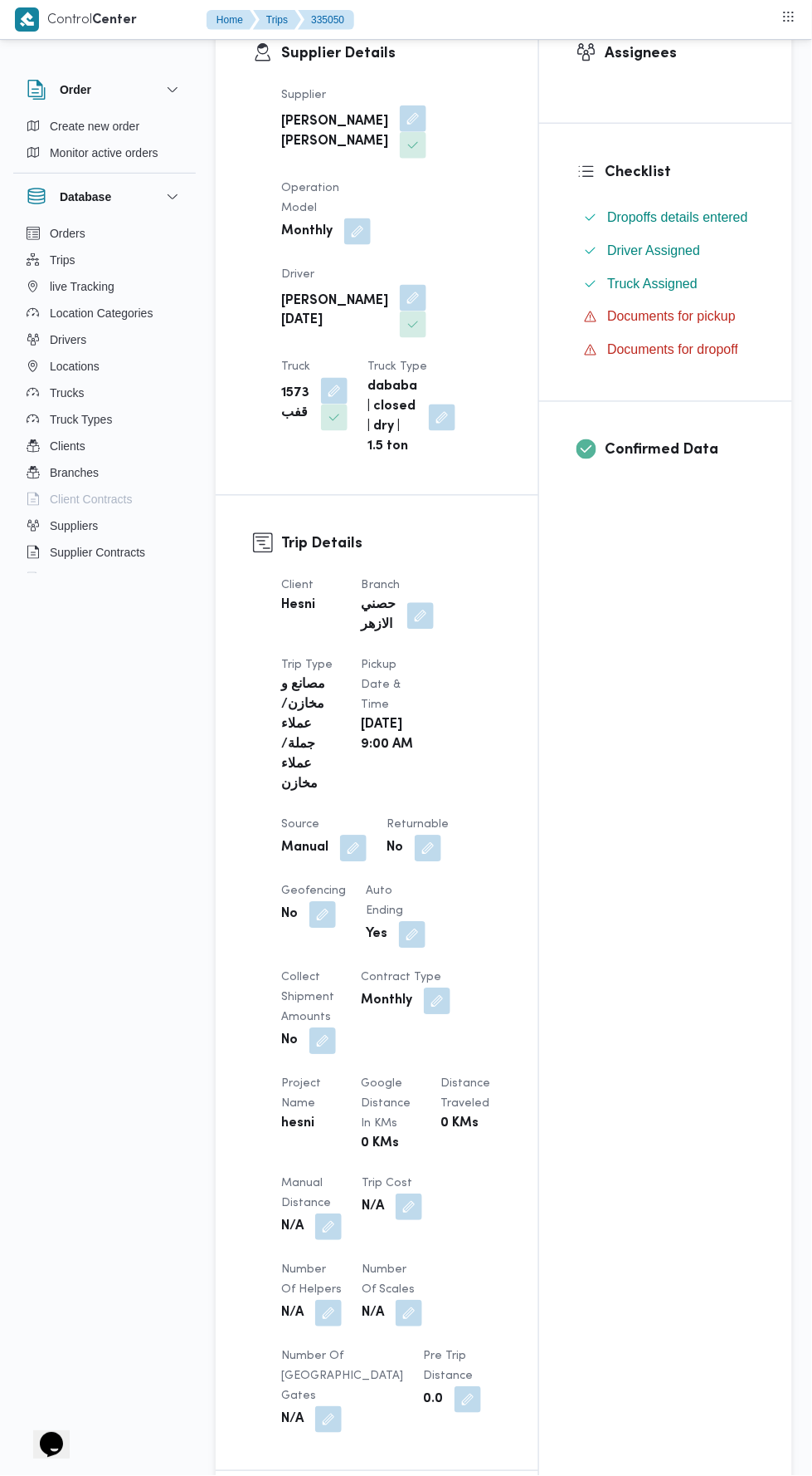
scroll to position [263, 0]
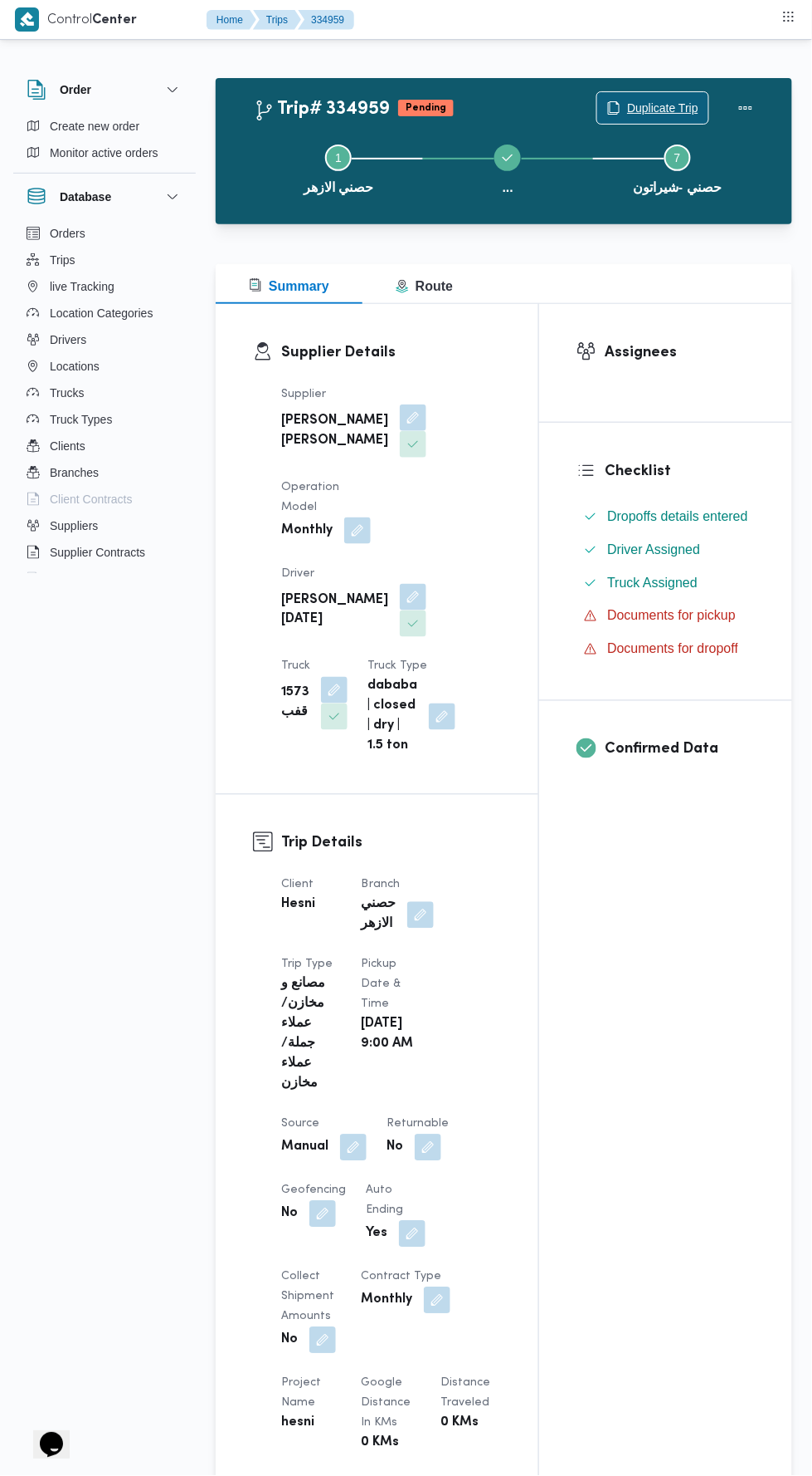
click at [658, 108] on span "Duplicate Trip" at bounding box center [663, 107] width 72 height 20
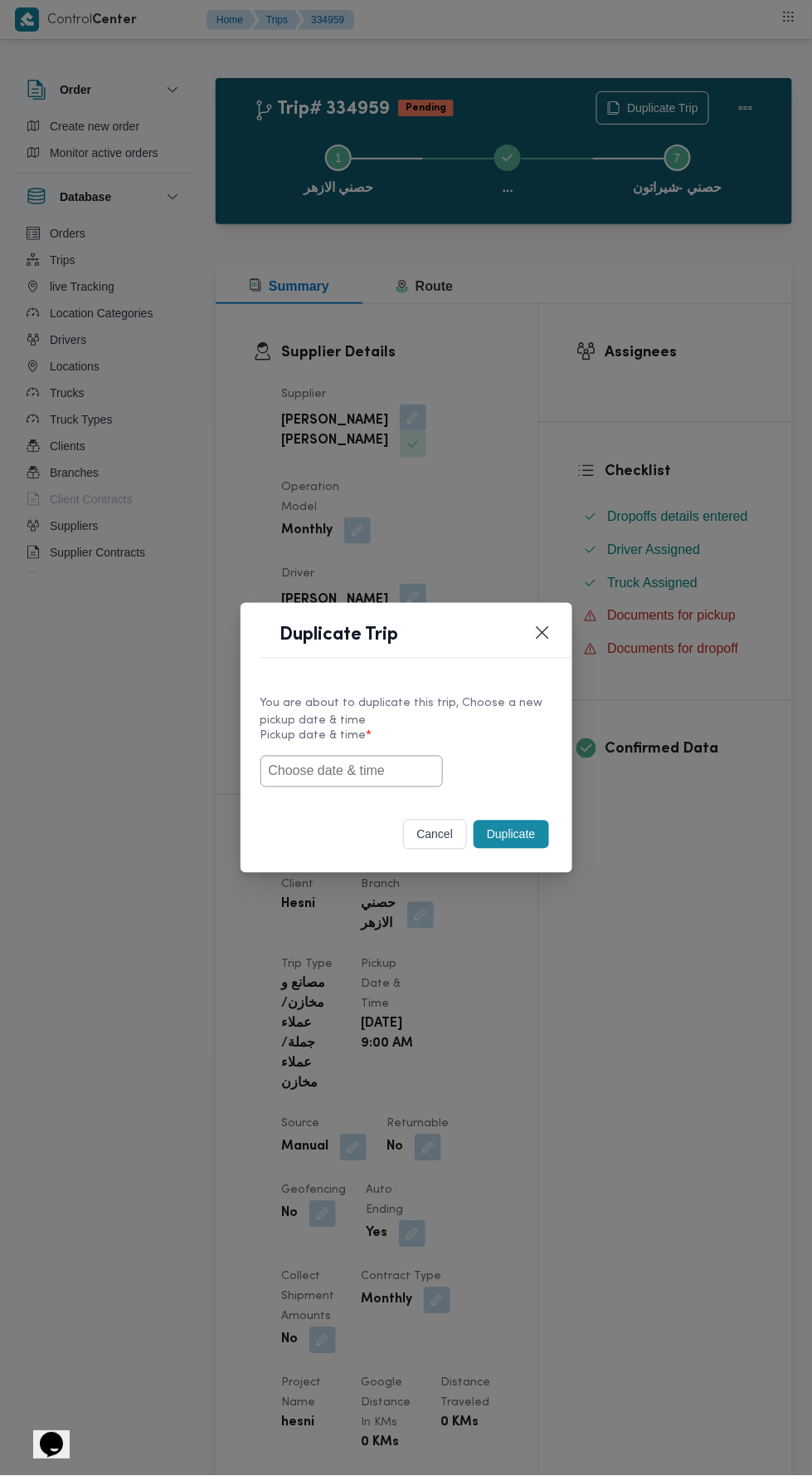
click at [424, 835] on button "cancel" at bounding box center [435, 834] width 65 height 30
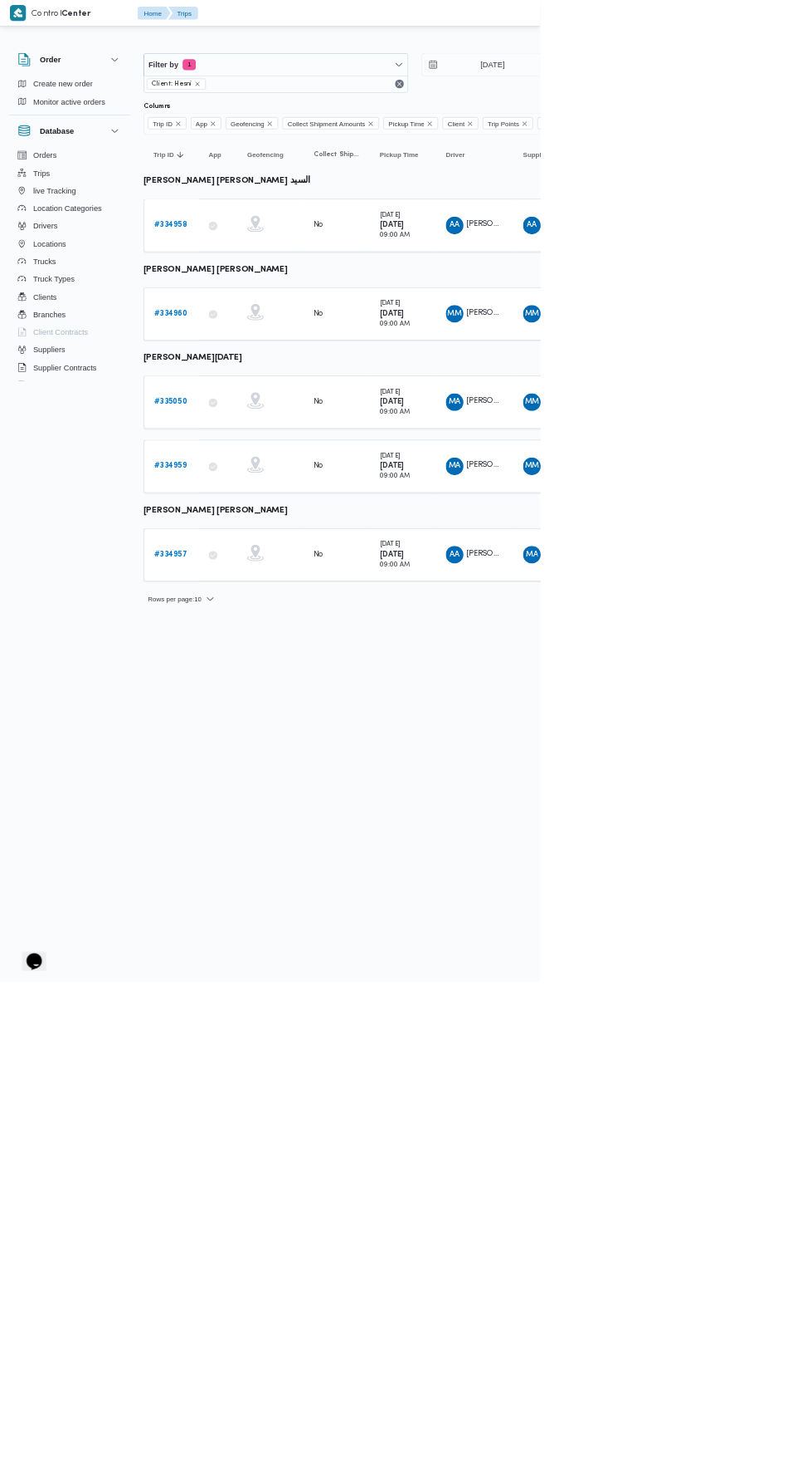
click at [235, 600] on b "# 335050" at bounding box center [257, 604] width 50 height 11
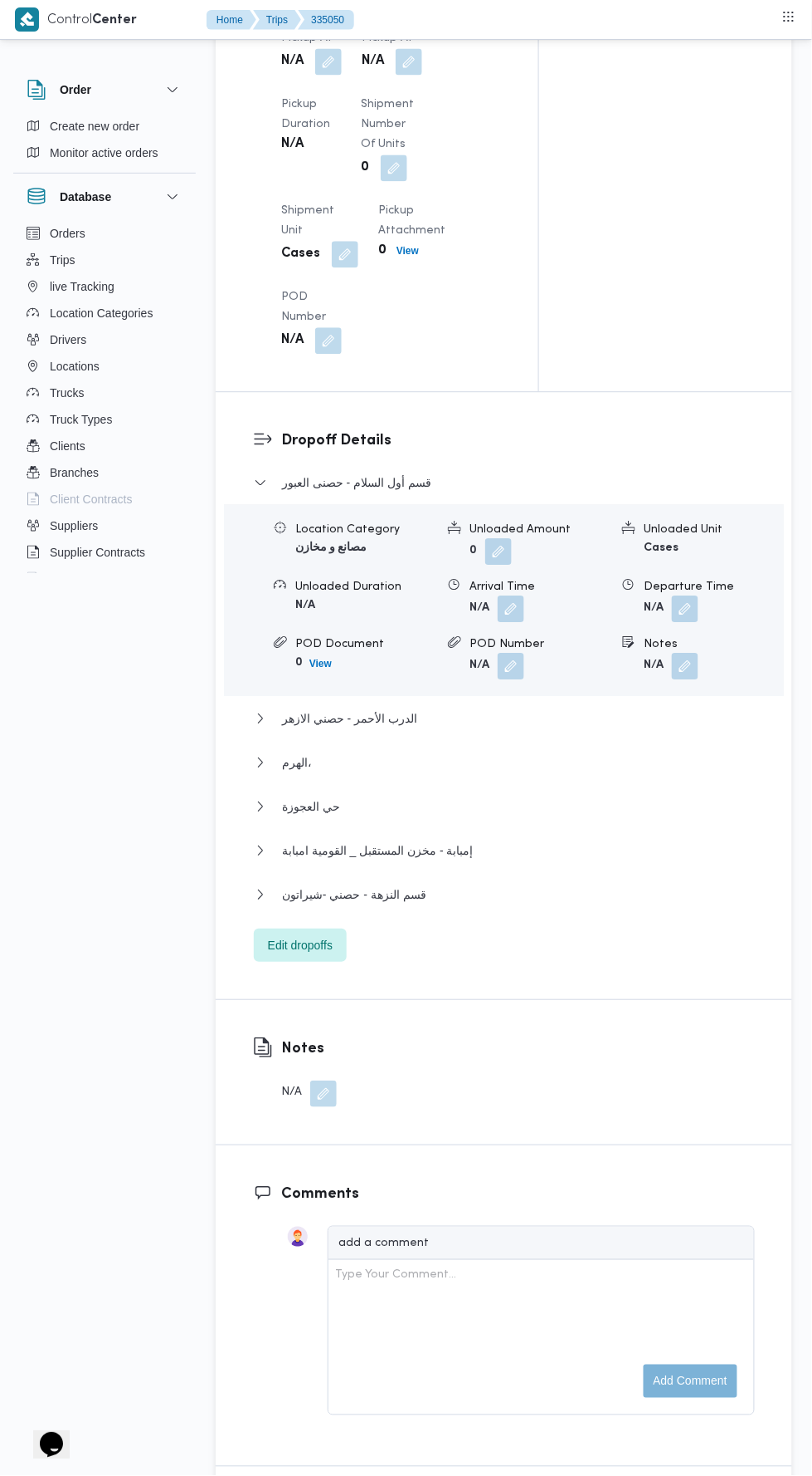
scroll to position [1845, 0]
click at [335, 60] on button "button" at bounding box center [328, 59] width 26 height 26
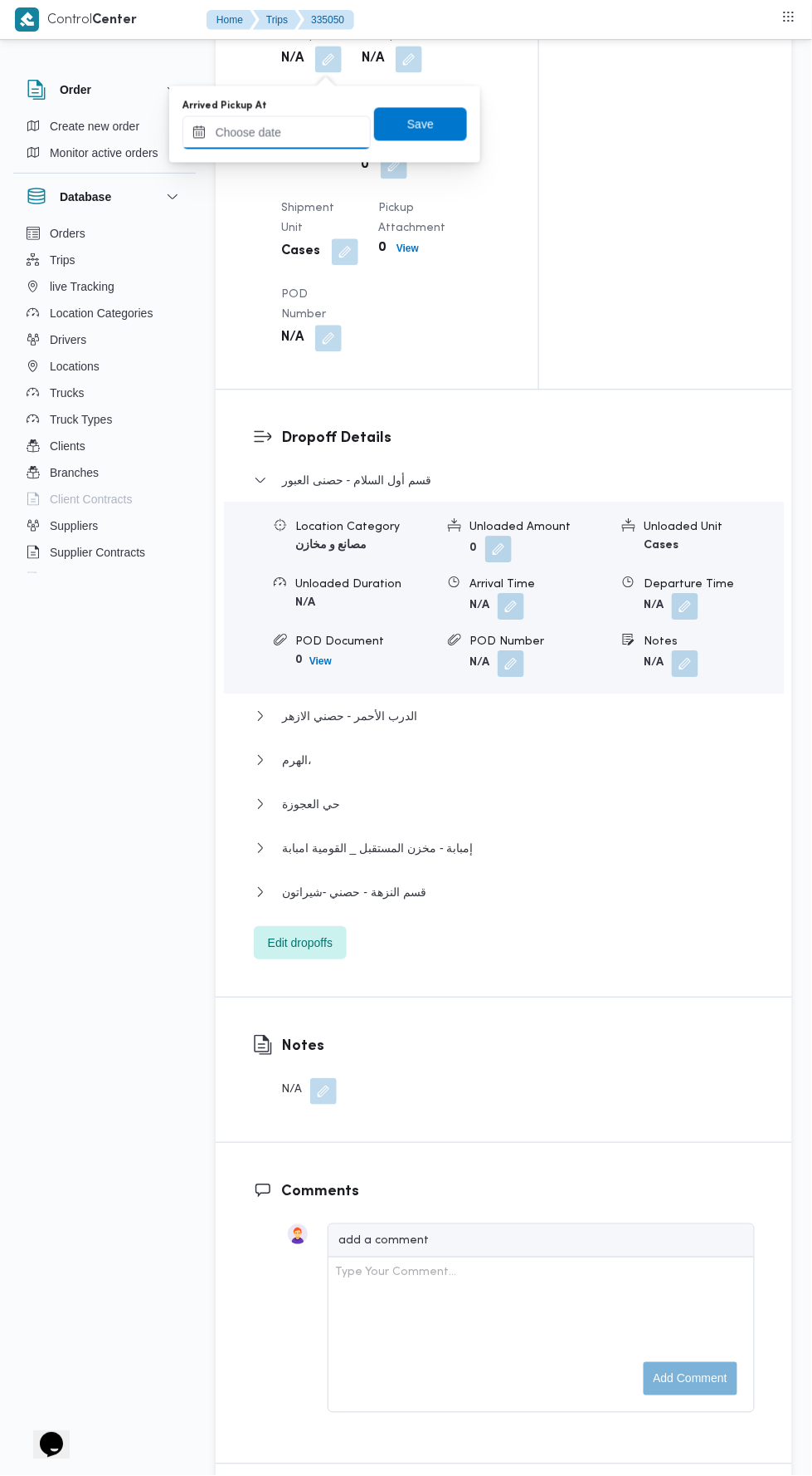
click at [305, 135] on input "Arrived Pickup At" at bounding box center [276, 133] width 188 height 33
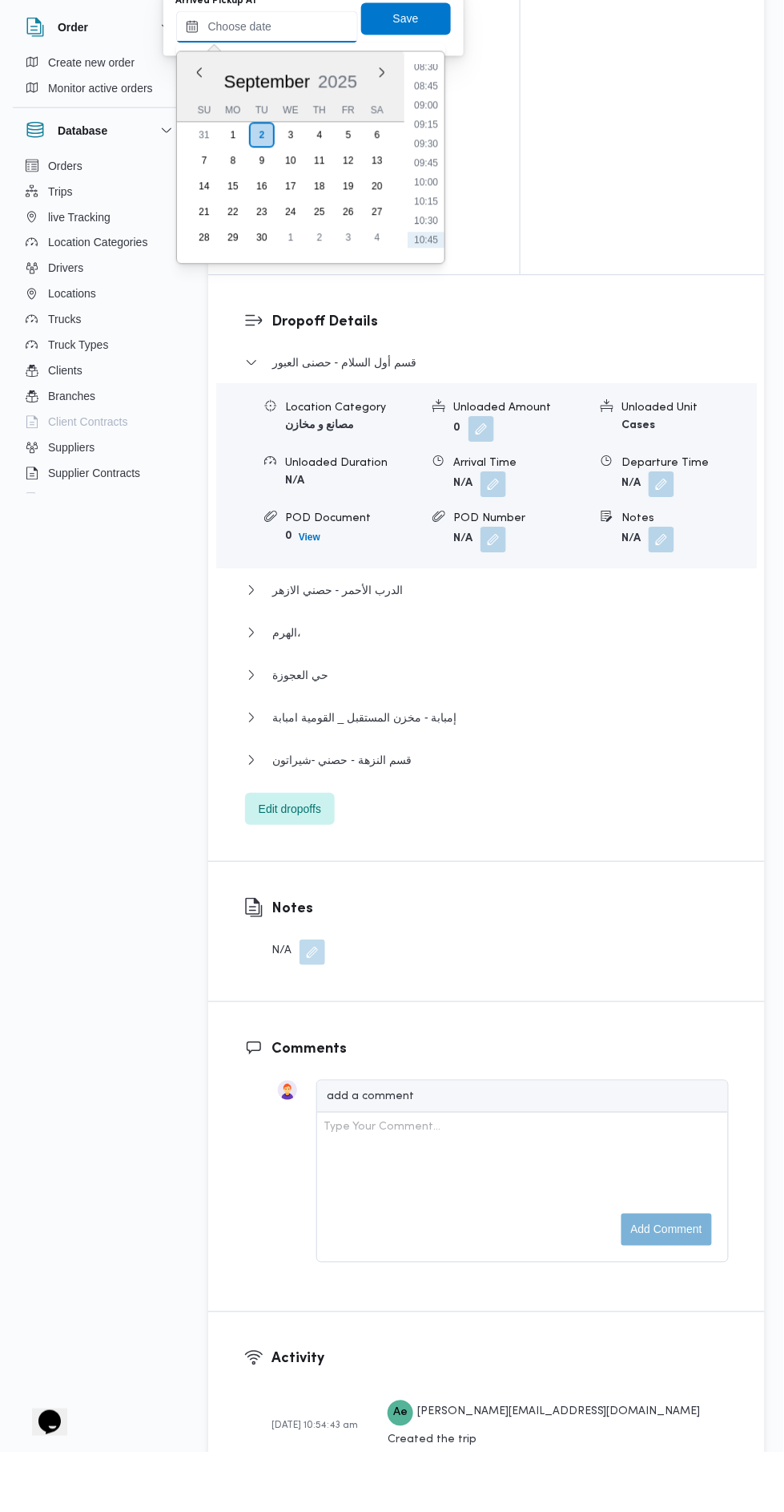
scroll to position [659, 0]
click at [431, 163] on li "09:00" at bounding box center [426, 165] width 36 height 16
type input "[DATE] 09:00"
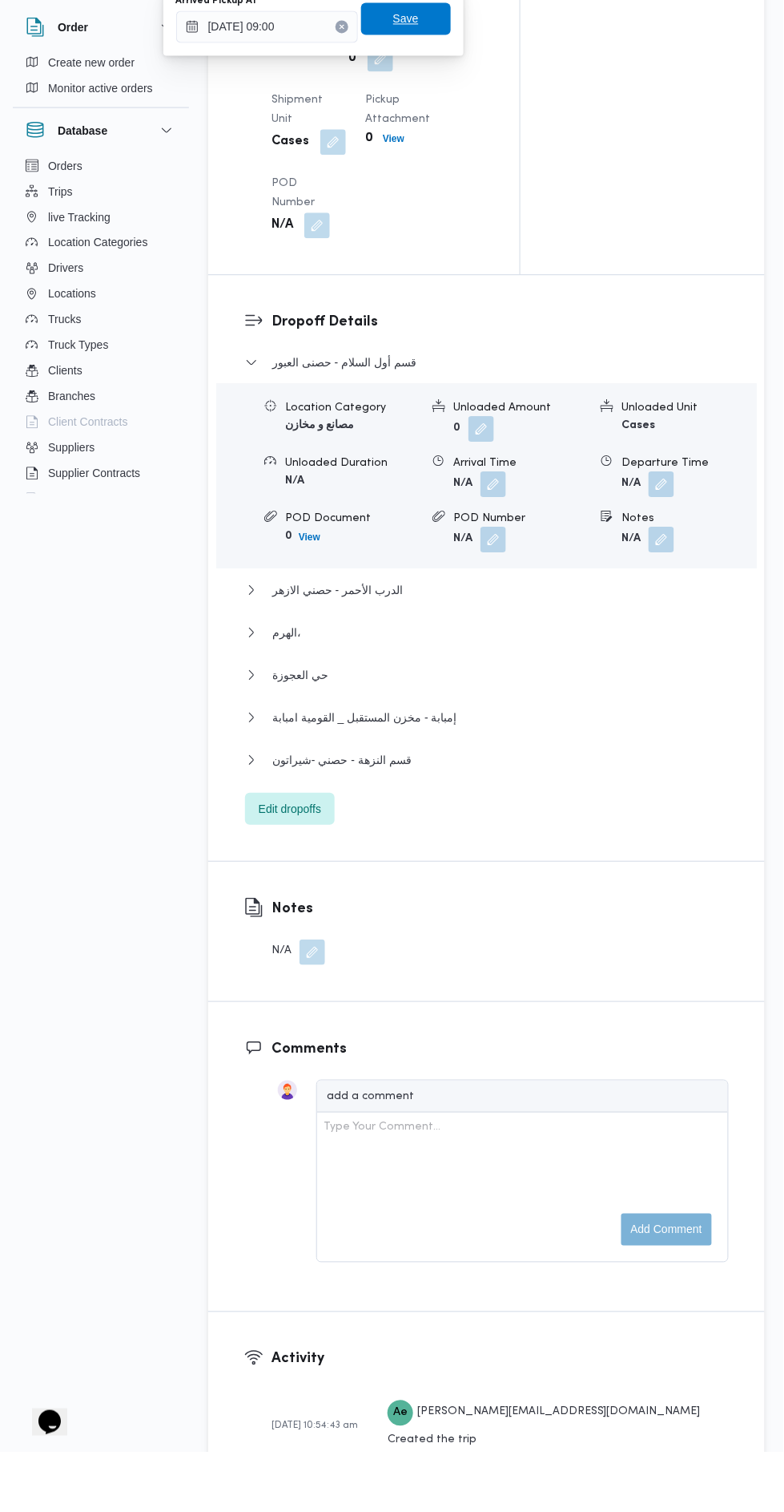
click at [423, 82] on span "Save" at bounding box center [406, 78] width 90 height 32
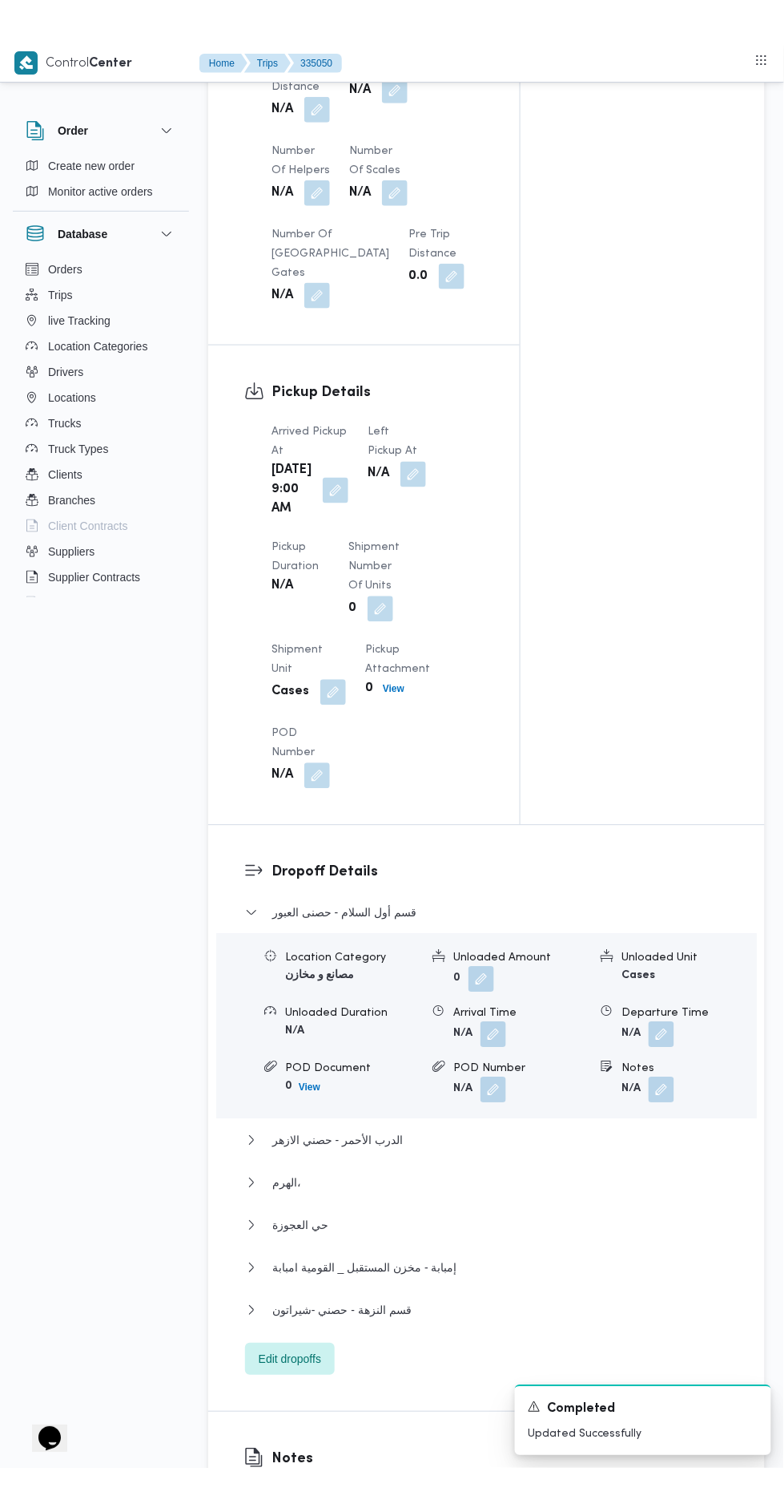
scroll to position [1403, 0]
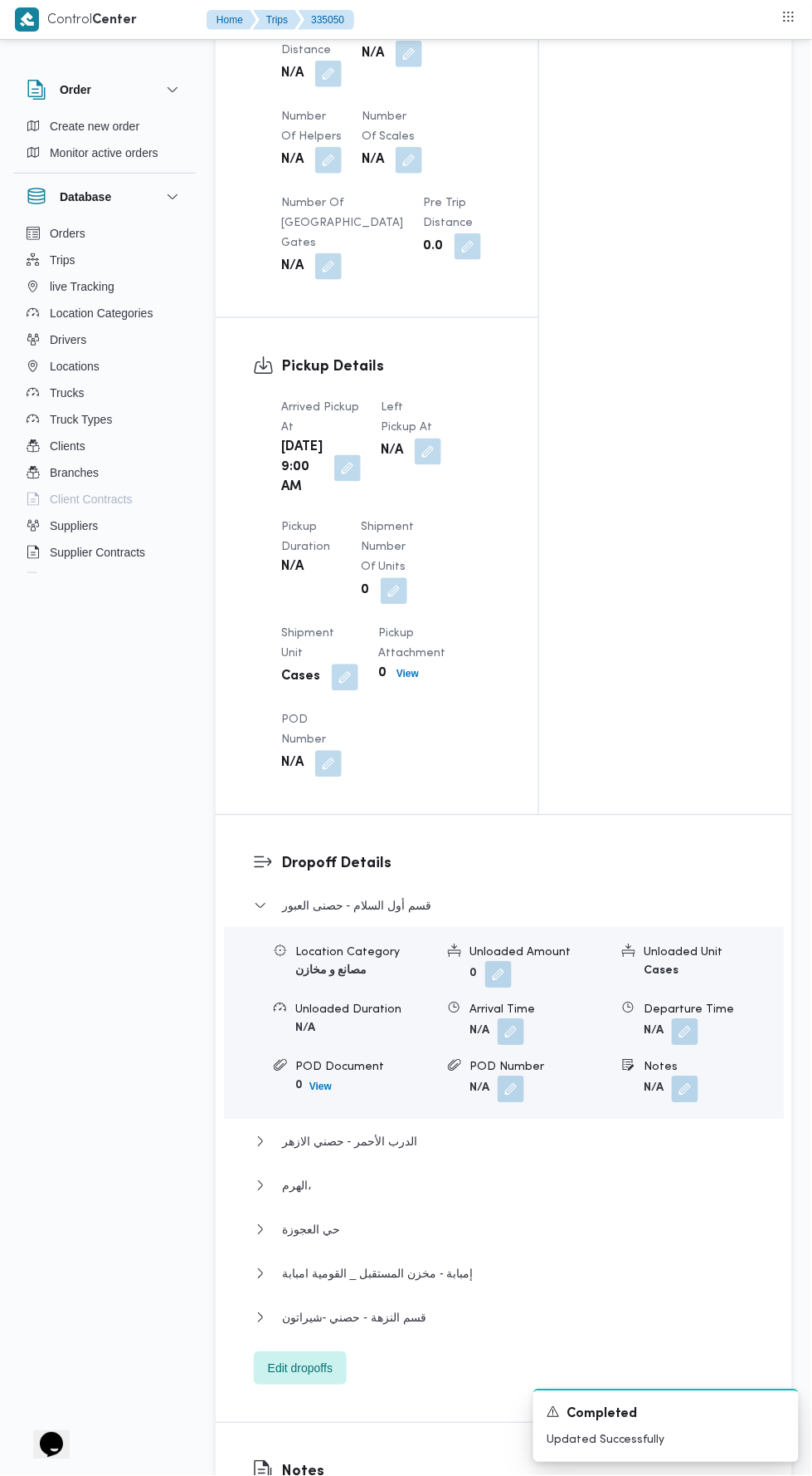
click at [425, 459] on button "button" at bounding box center [427, 451] width 26 height 26
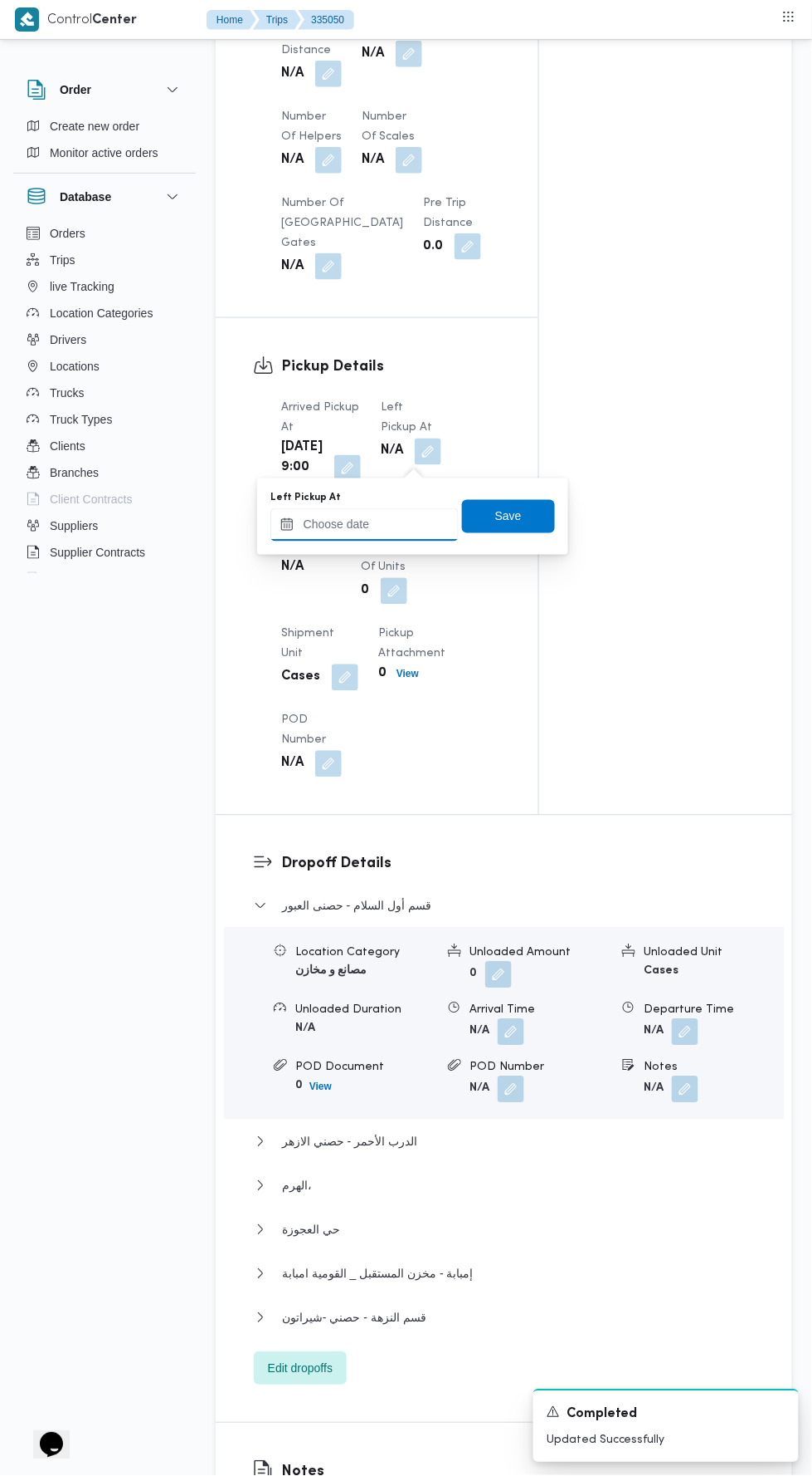
click at [383, 521] on input "Left Pickup At" at bounding box center [364, 524] width 188 height 33
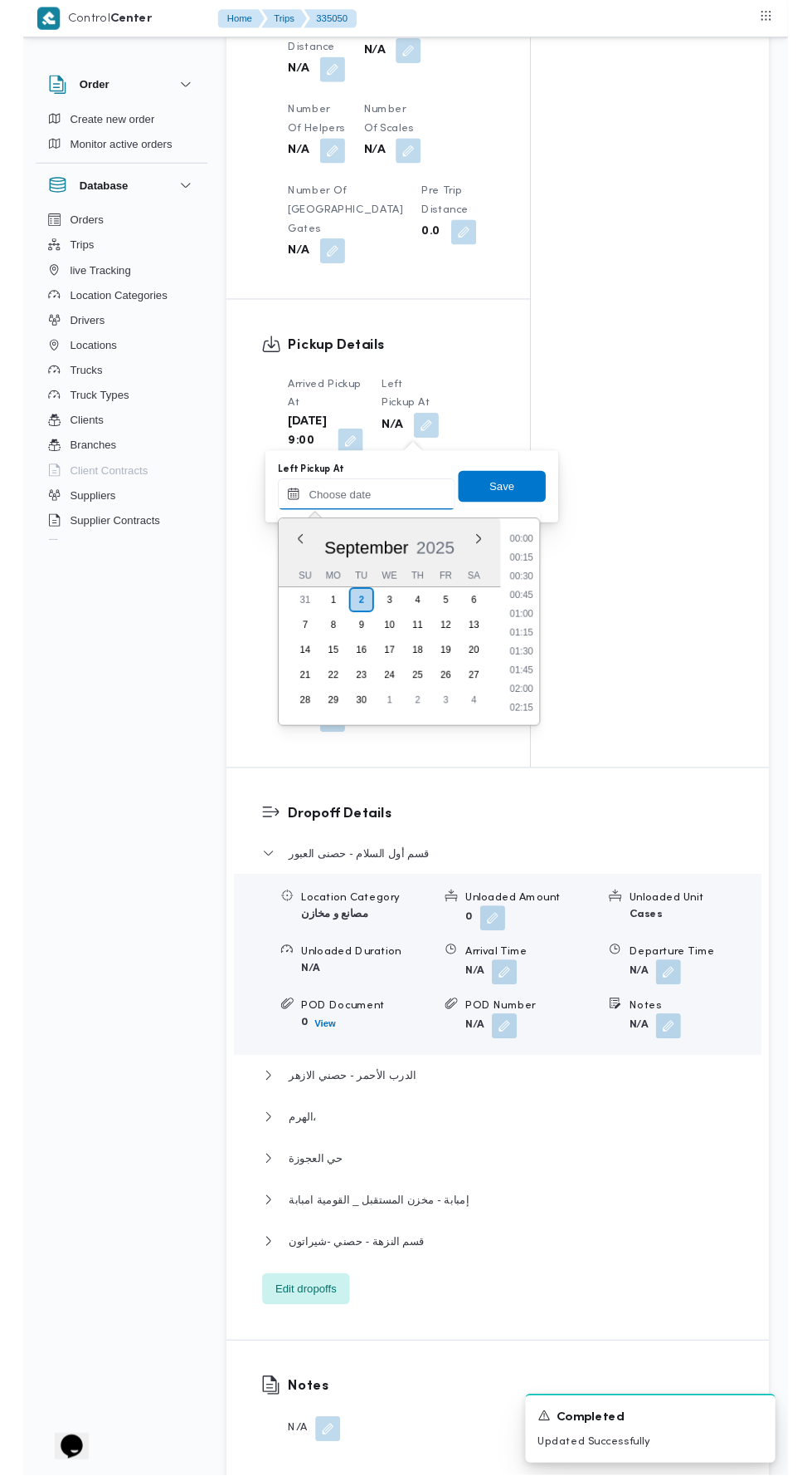
scroll to position [755, 0]
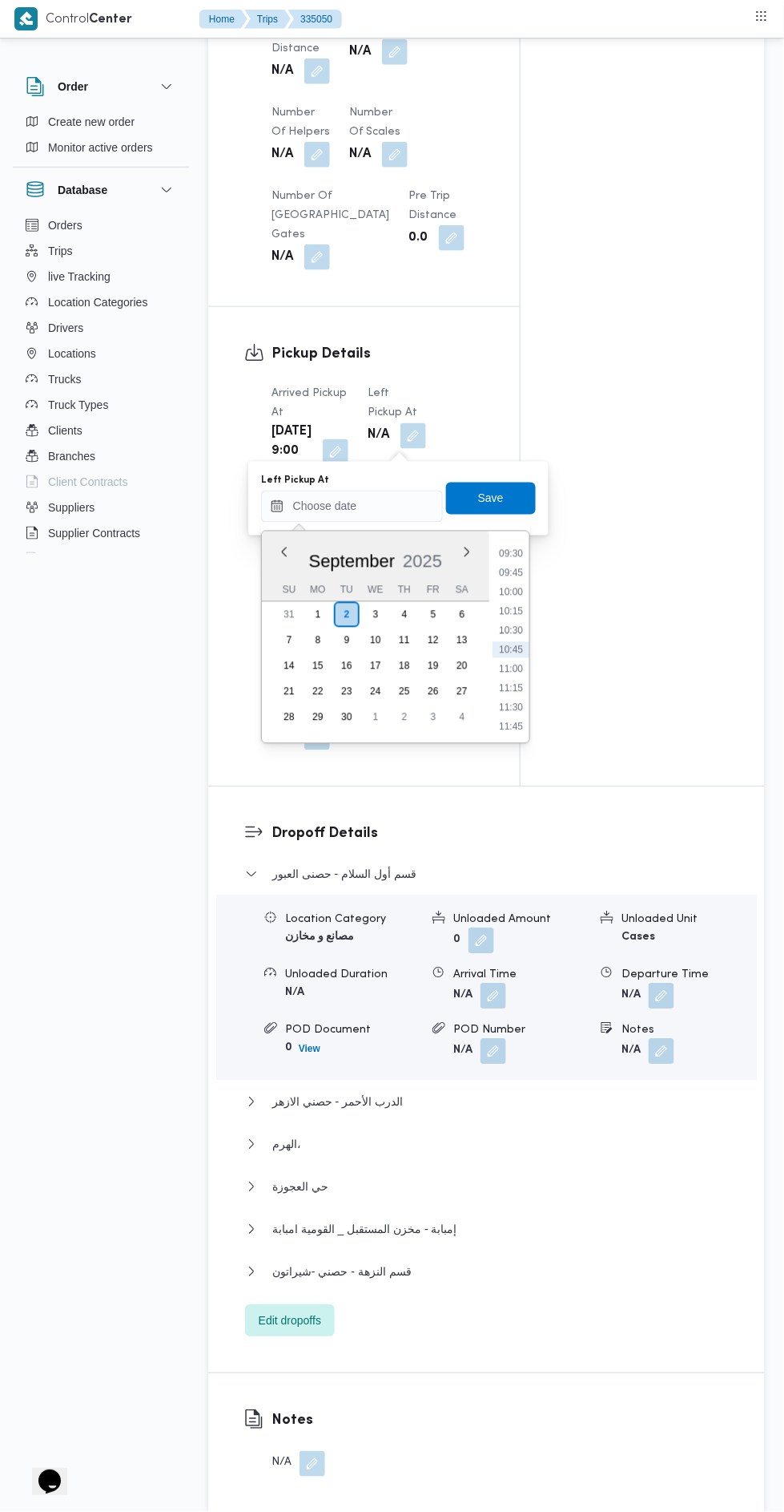
click at [523, 586] on li "10:00" at bounding box center [511, 592] width 36 height 16
type input "[DATE] 10:00"
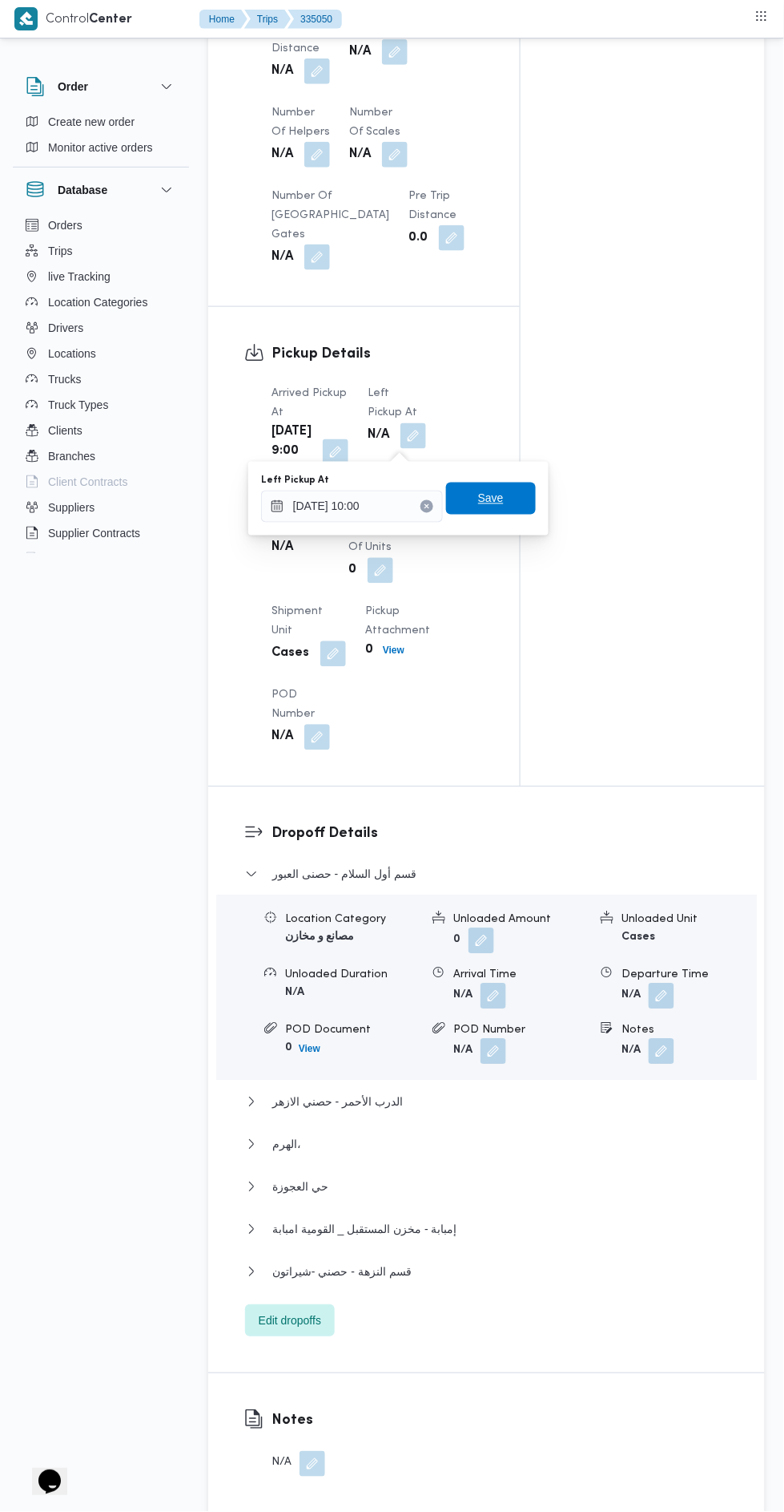
click at [492, 501] on span "Save" at bounding box center [491, 499] width 25 height 20
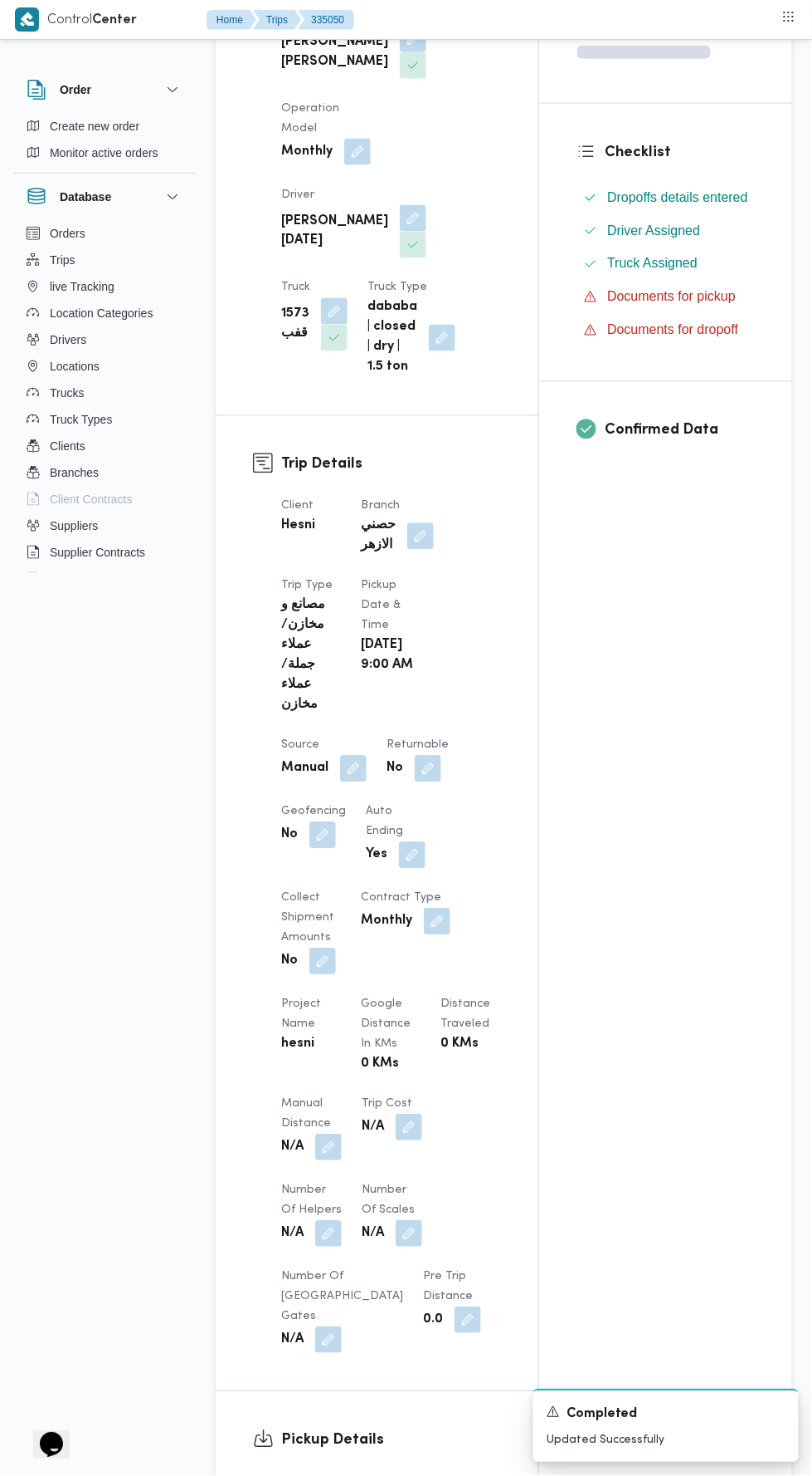
scroll to position [0, 0]
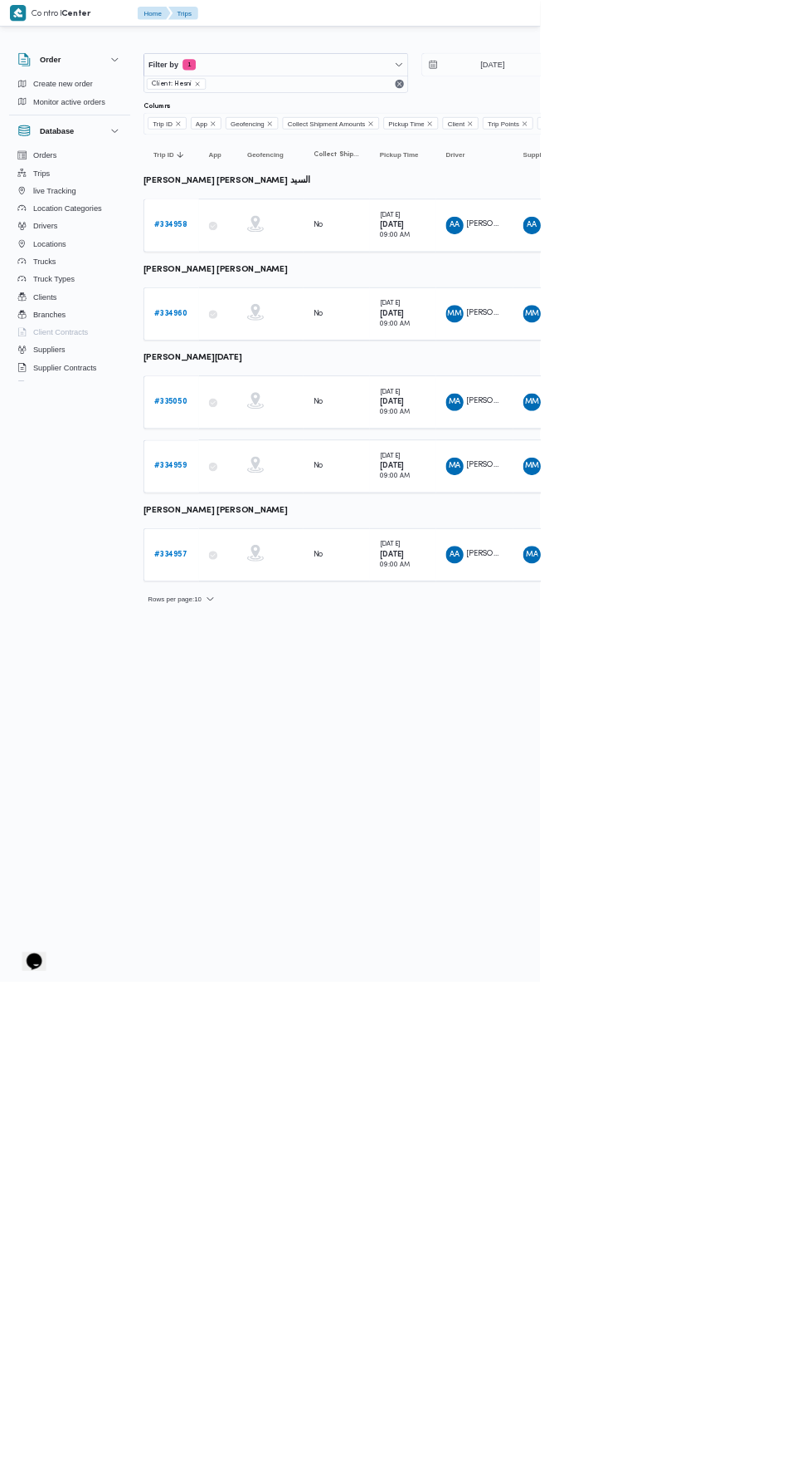
click at [272, 828] on b "# 334957" at bounding box center [257, 833] width 50 height 11
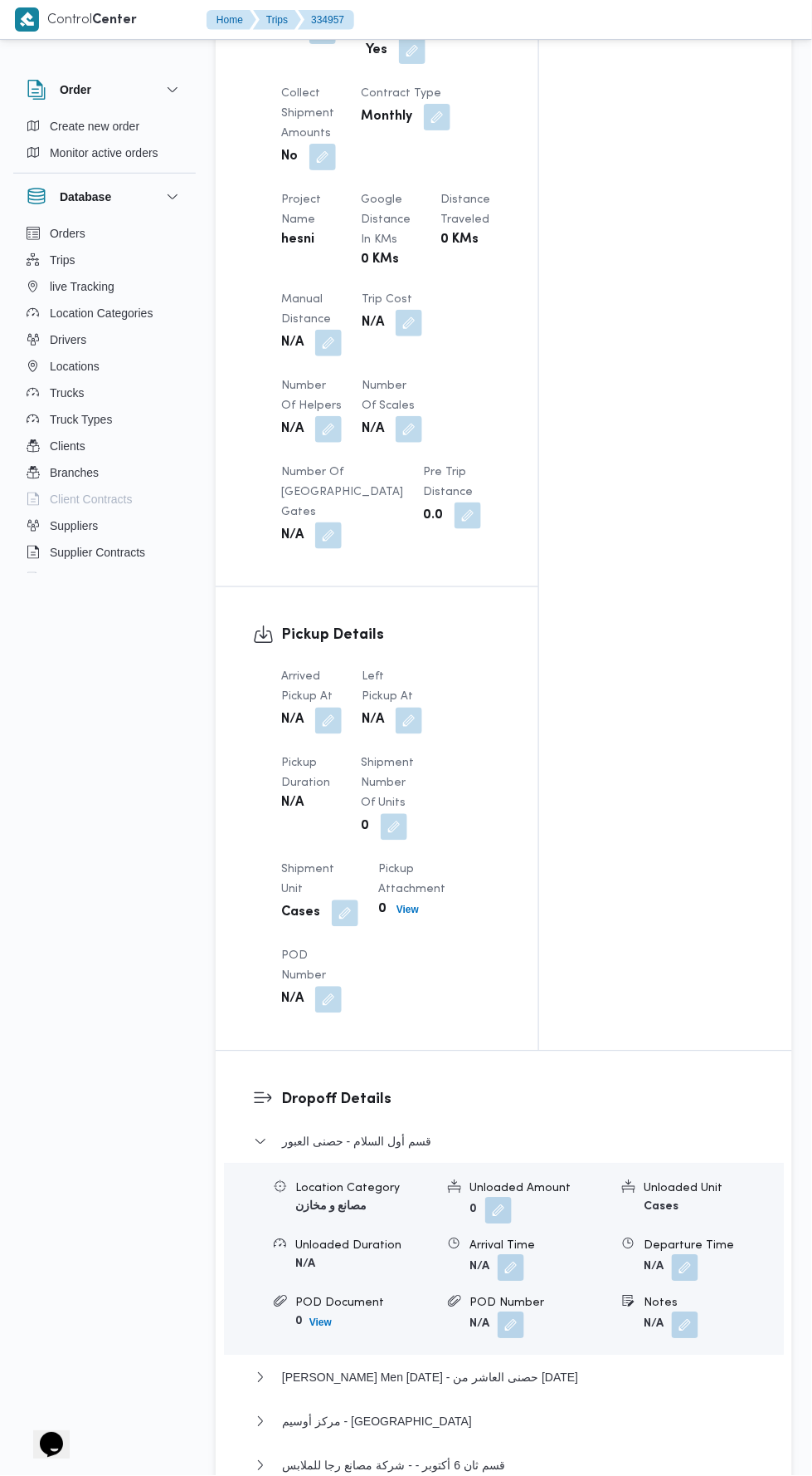
scroll to position [1247, 0]
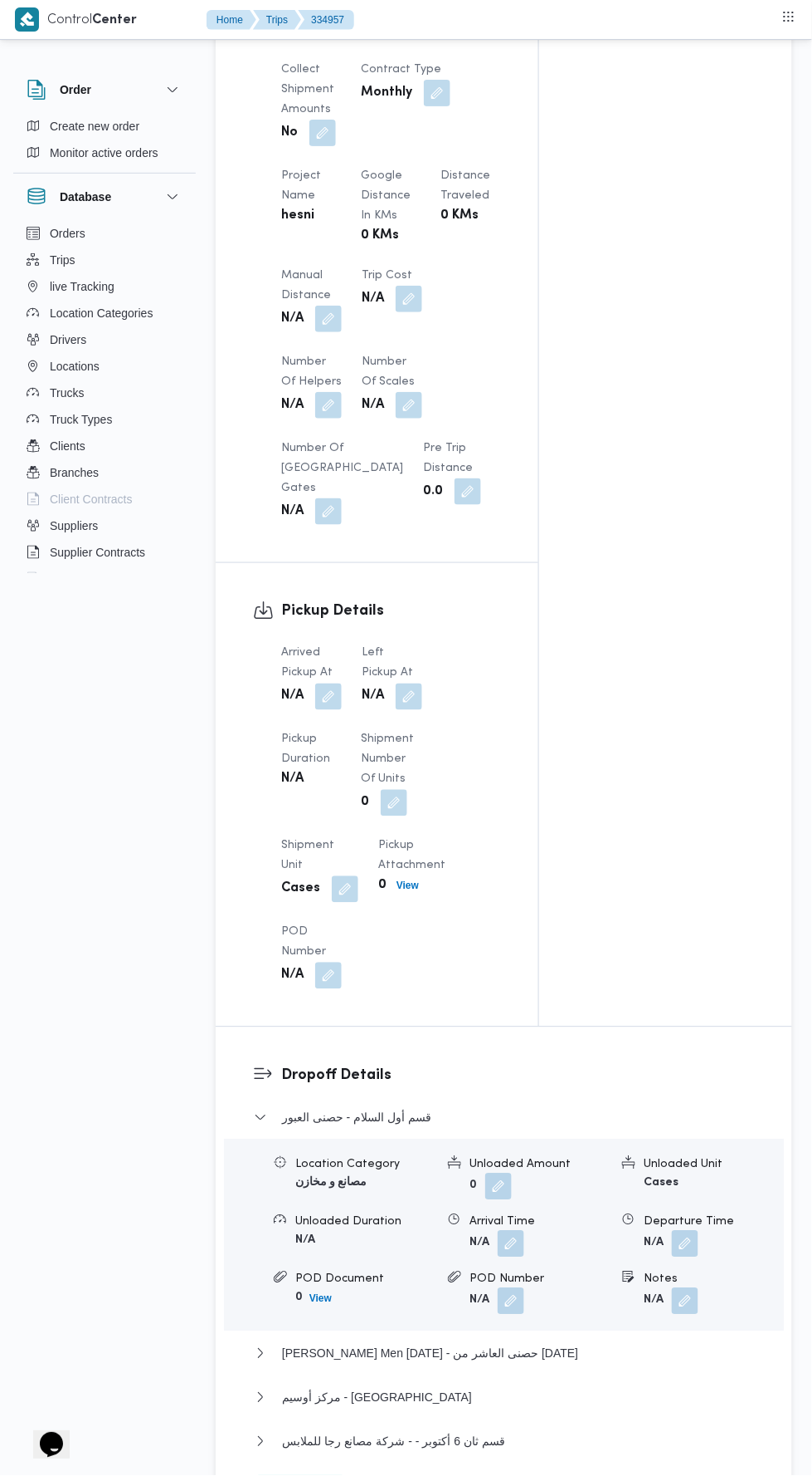
click at [332, 687] on button "button" at bounding box center [328, 696] width 26 height 26
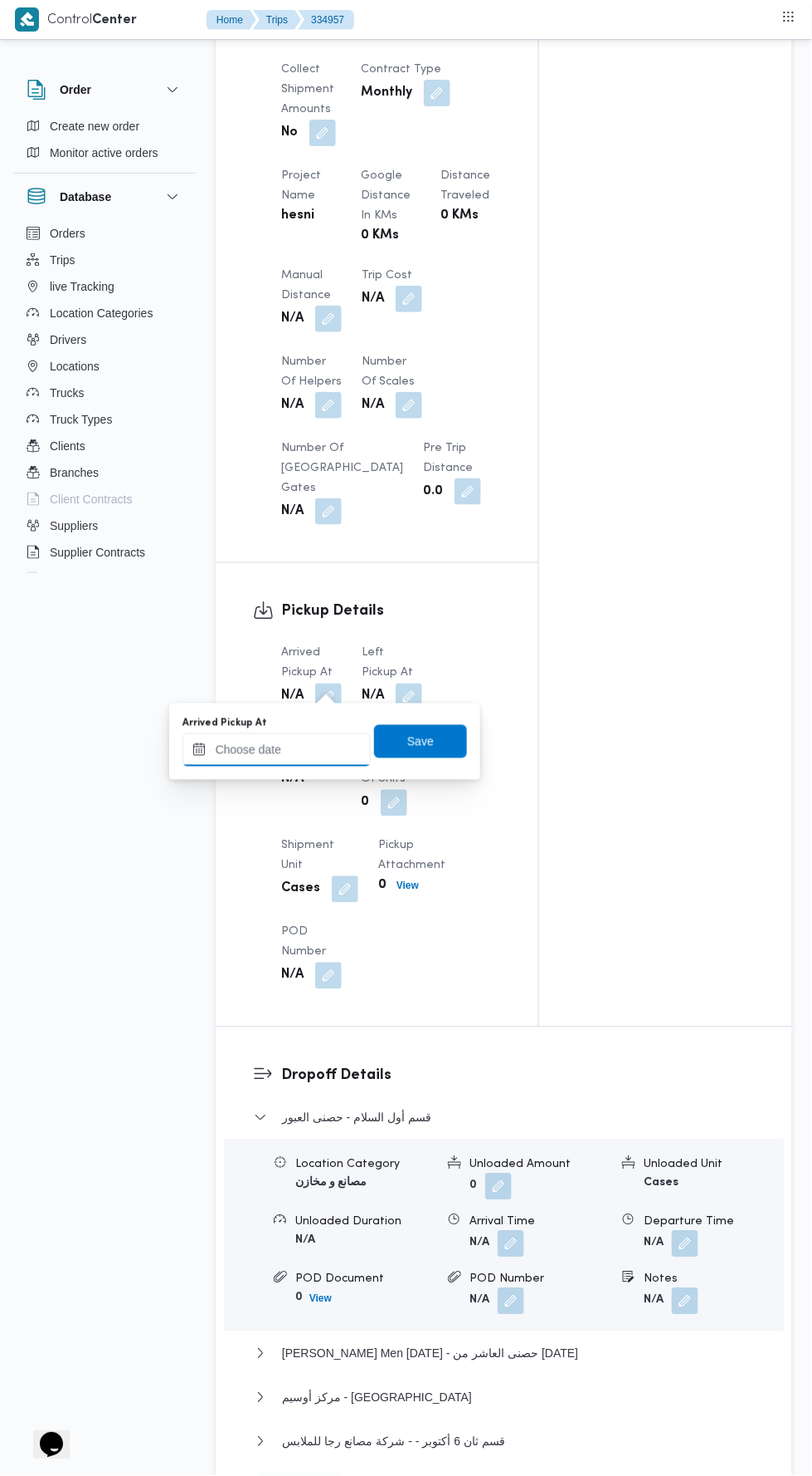
click at [299, 745] on input "Arrived Pickup At" at bounding box center [276, 750] width 188 height 33
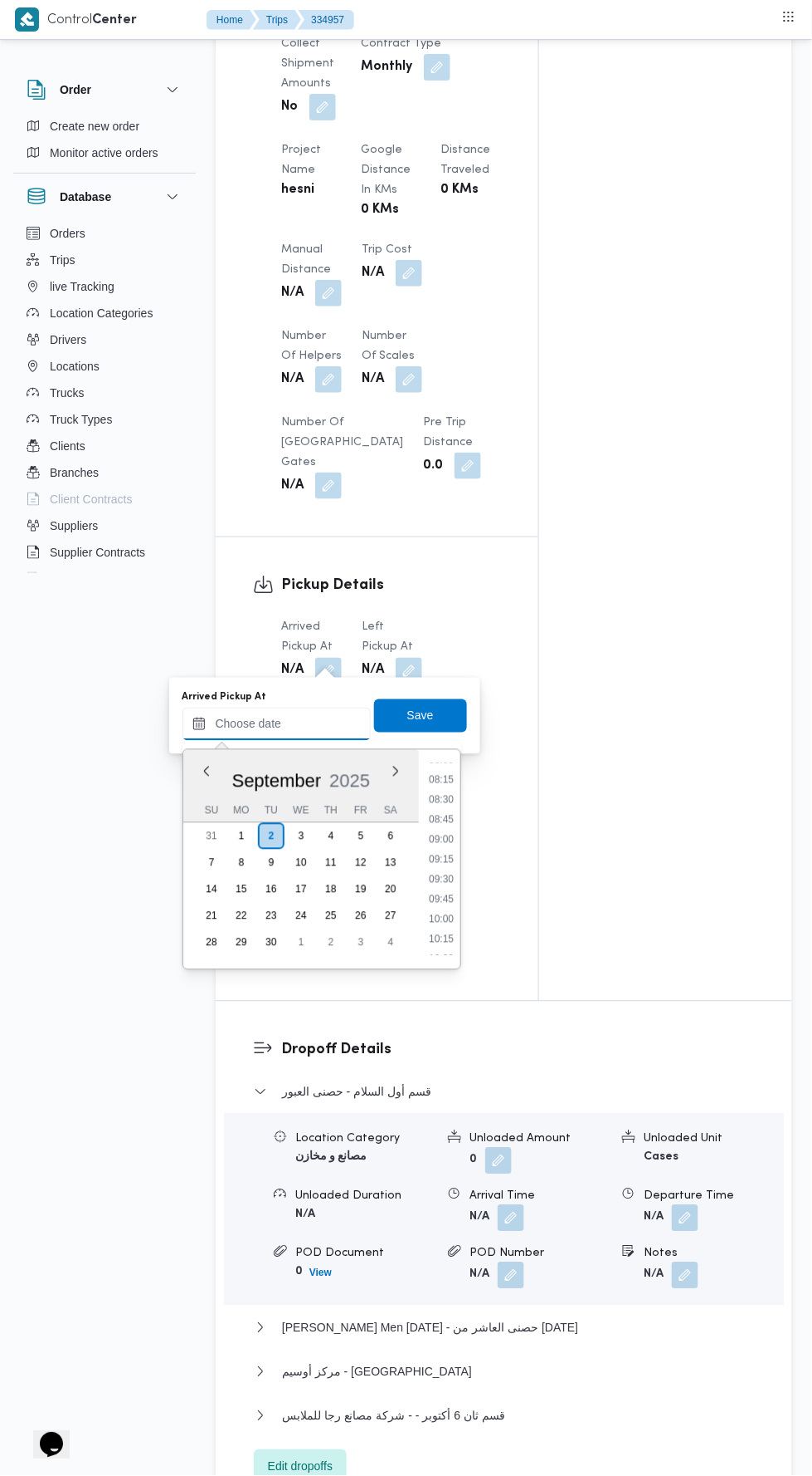
scroll to position [648, 0]
click at [448, 839] on li "09:00" at bounding box center [441, 840] width 38 height 16
type input "[DATE] 09:00"
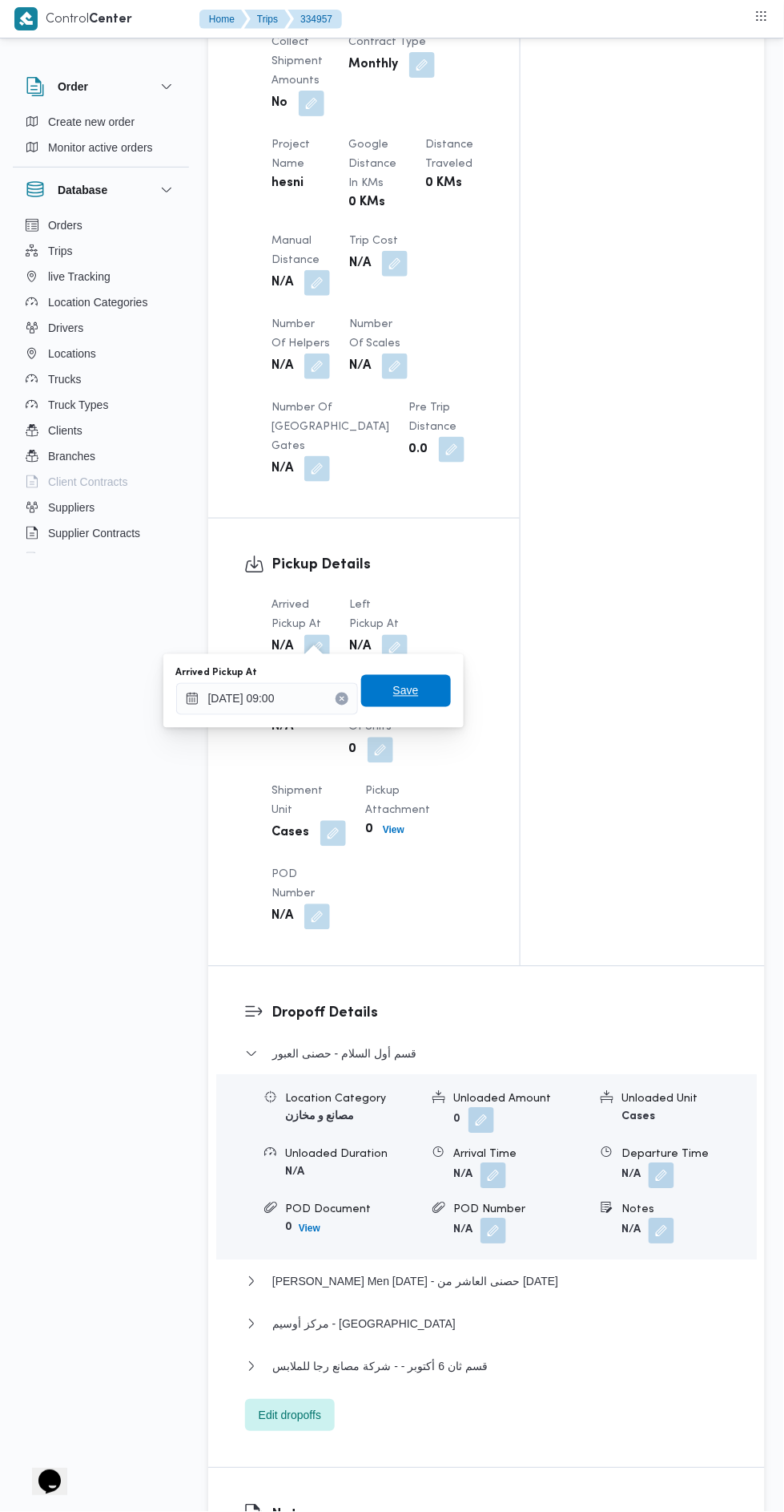
click at [426, 696] on span "Save" at bounding box center [406, 691] width 90 height 32
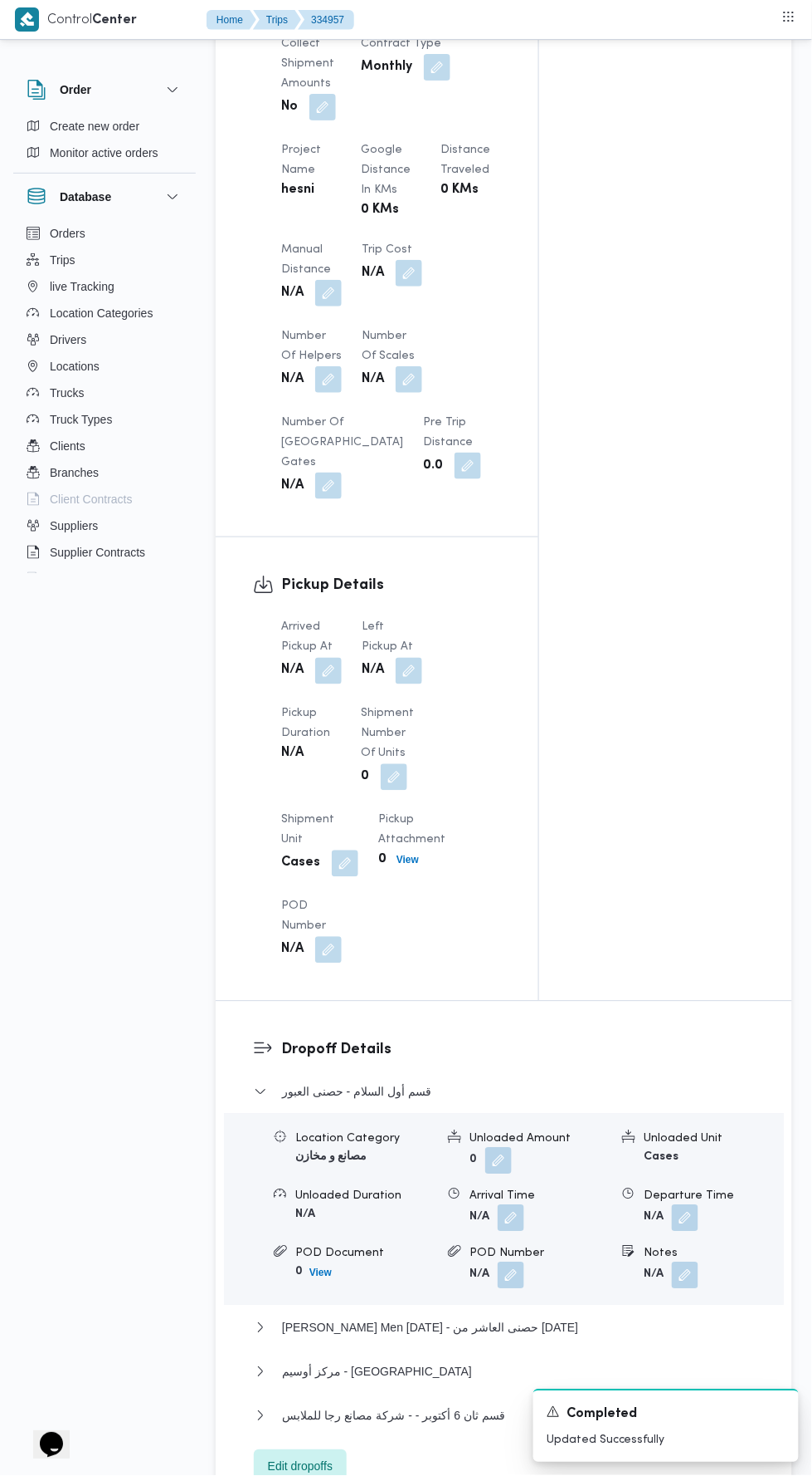
click at [416, 658] on button "button" at bounding box center [409, 670] width 26 height 26
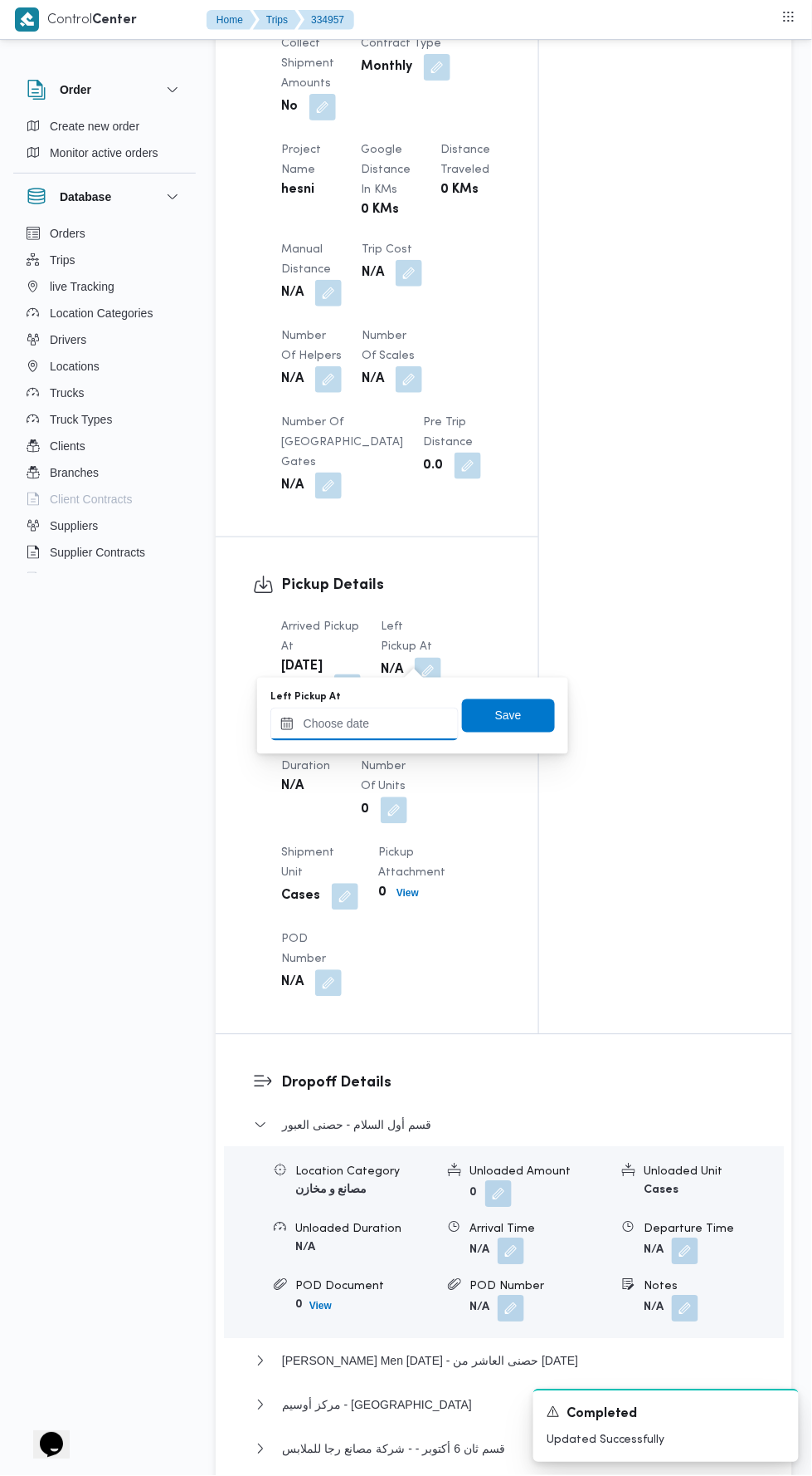
click at [400, 723] on input "Left Pickup At" at bounding box center [364, 723] width 188 height 33
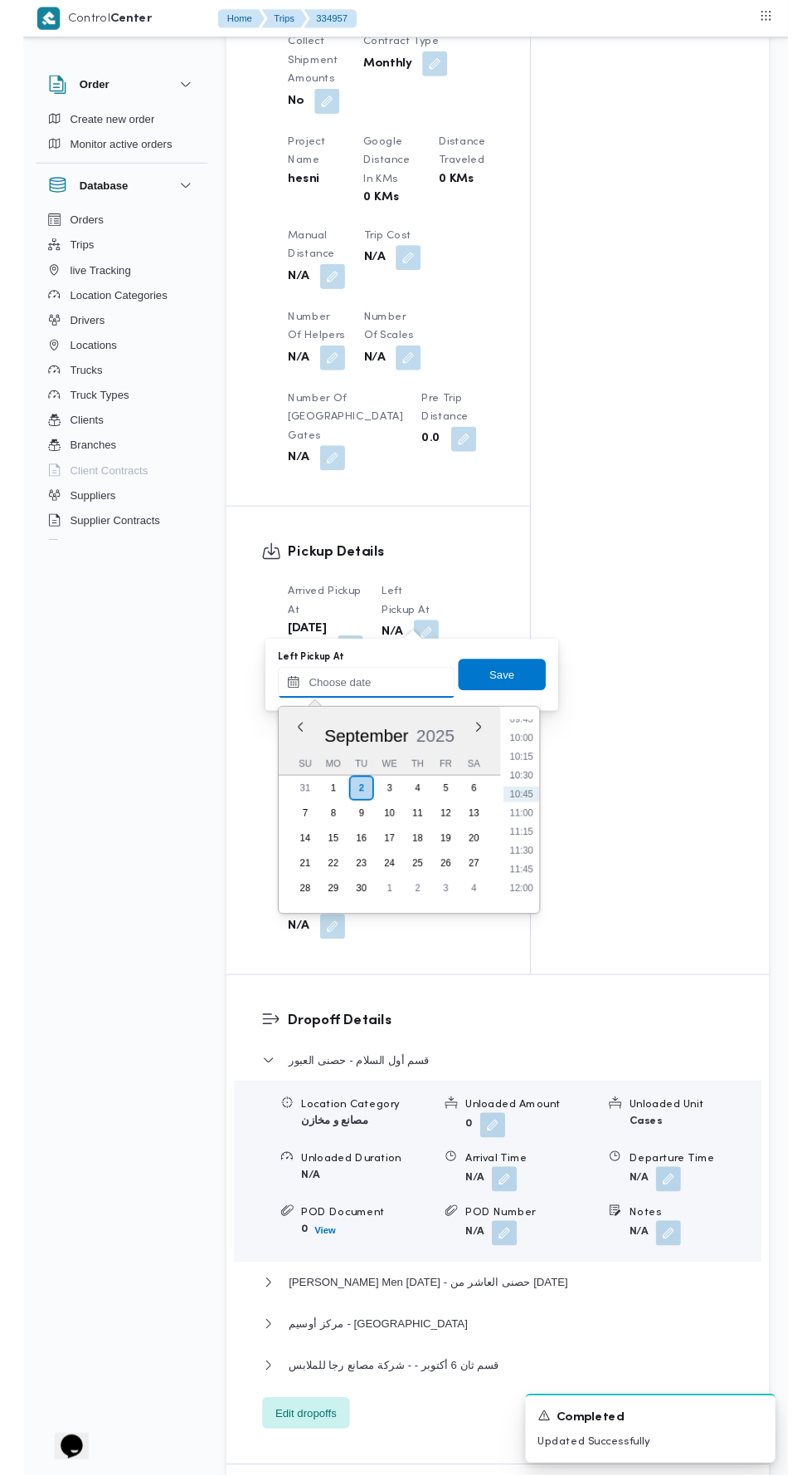
scroll to position [794, 0]
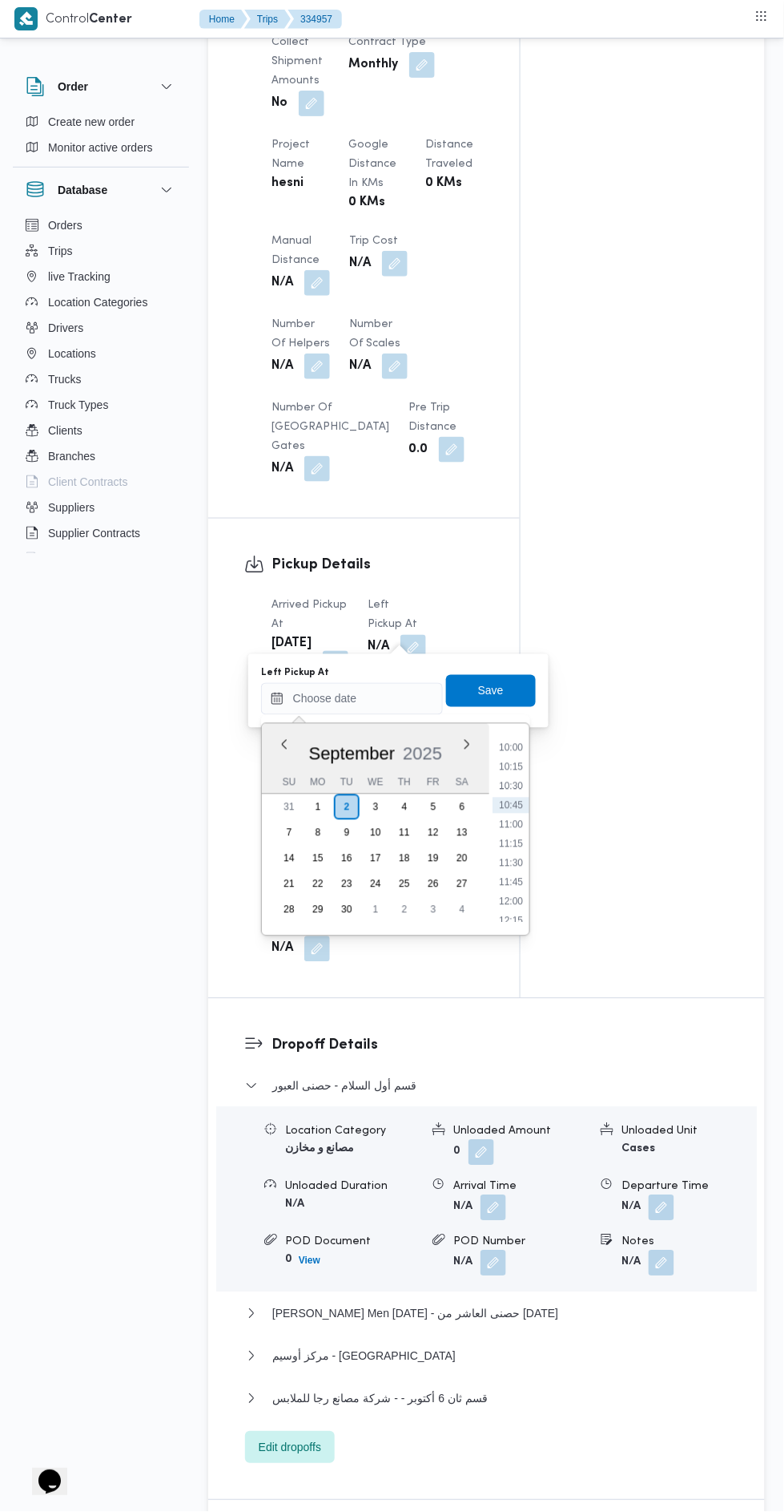
click at [511, 823] on li "11:00" at bounding box center [511, 825] width 36 height 16
type input "[DATE] 11:00"
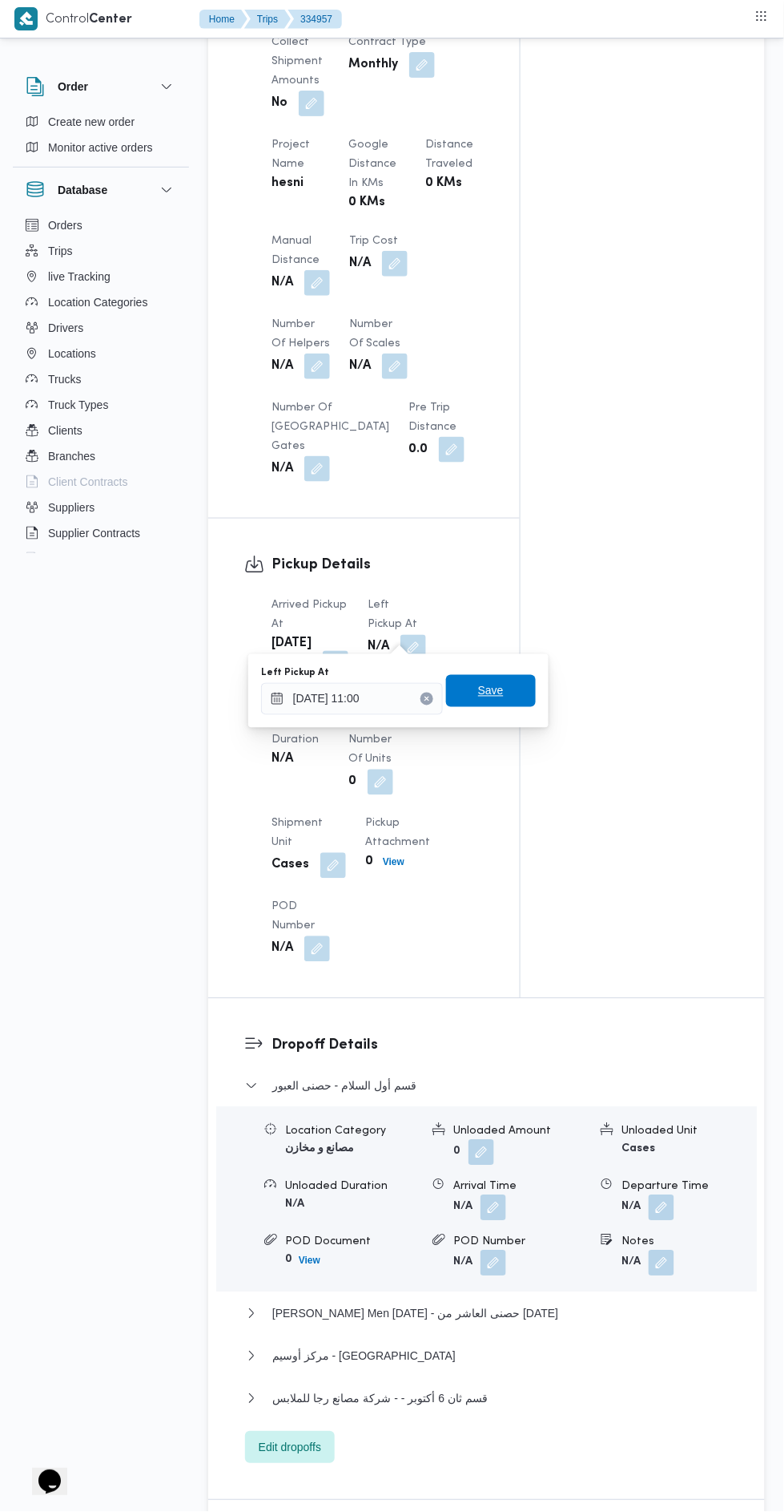
click at [515, 691] on span "Save" at bounding box center [491, 691] width 90 height 32
